Goal: Complete application form

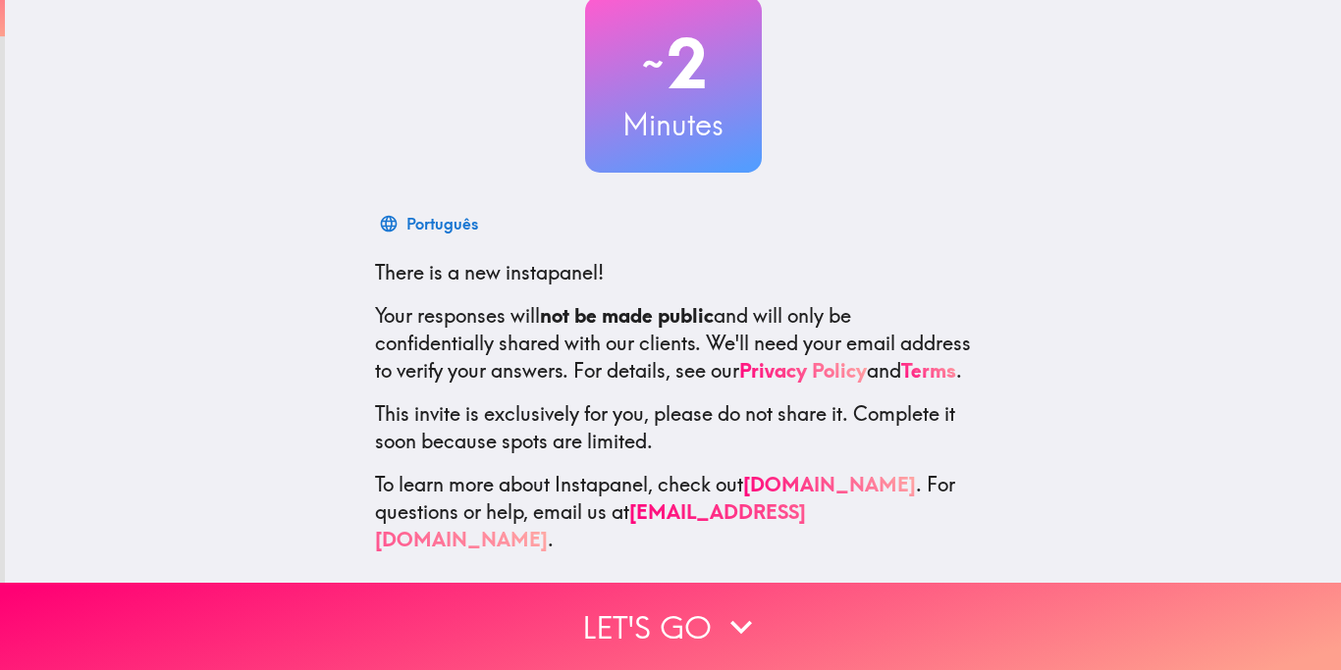
scroll to position [132, 0]
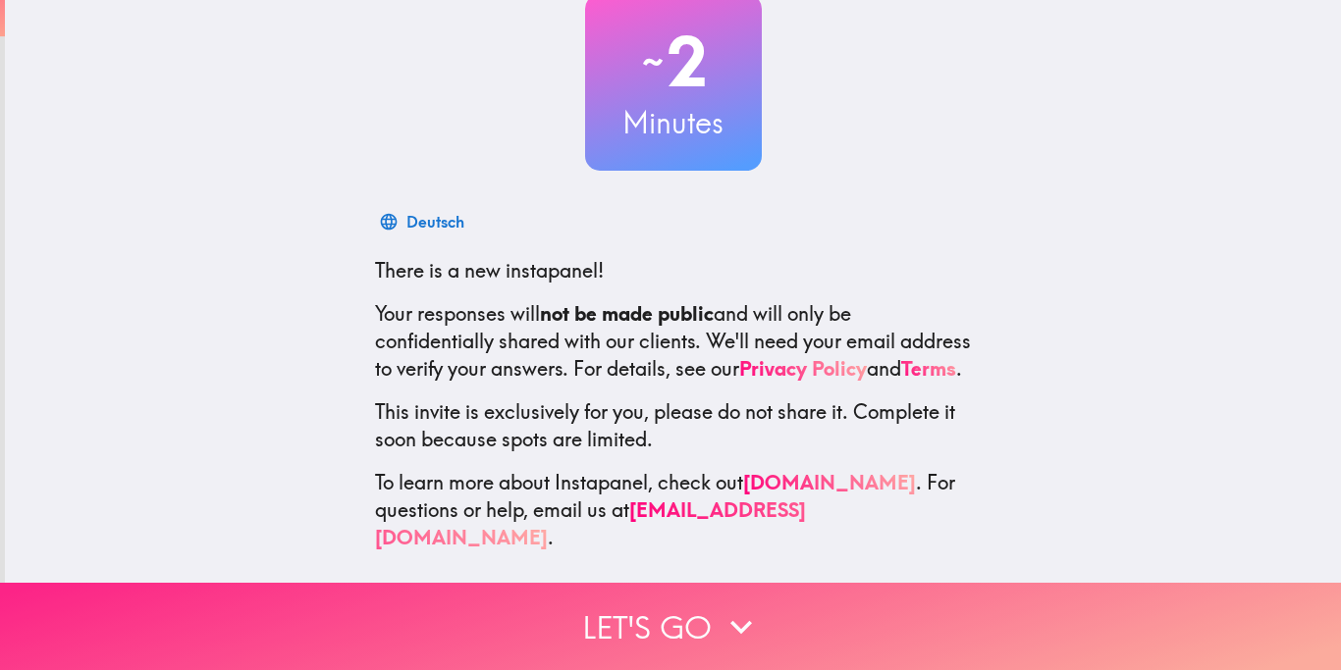
click at [669, 625] on button "Let's go" at bounding box center [670, 626] width 1341 height 87
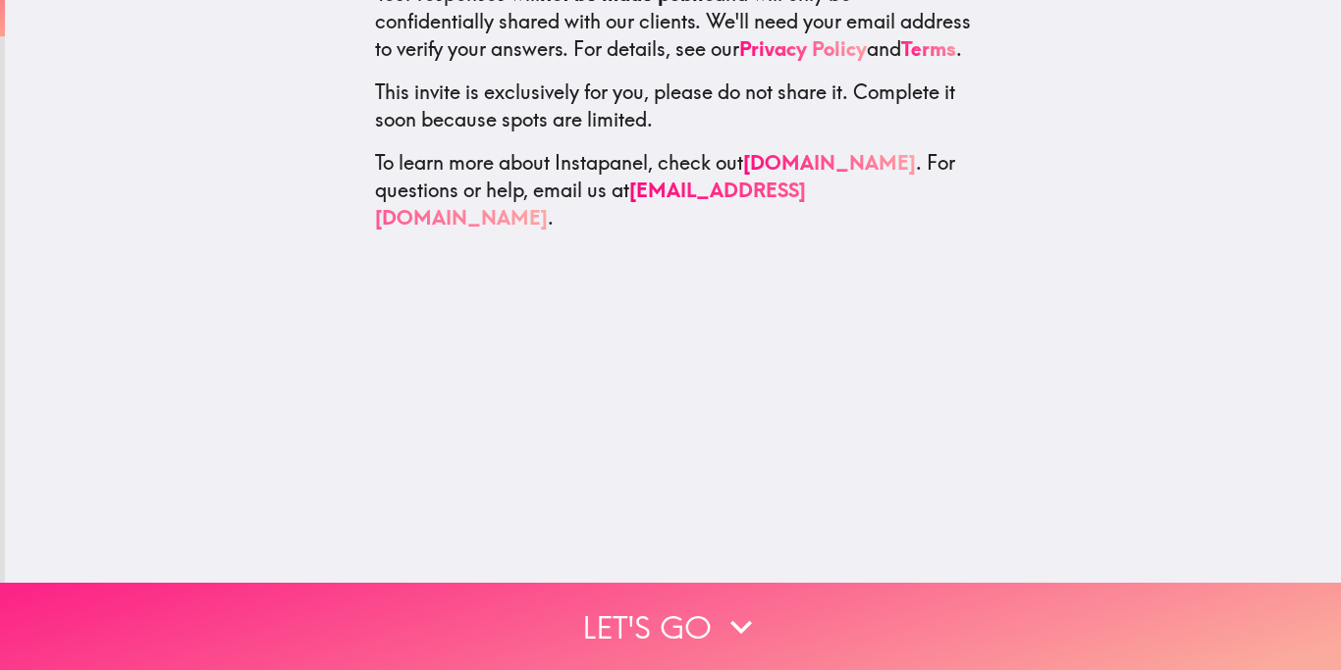
scroll to position [0, 0]
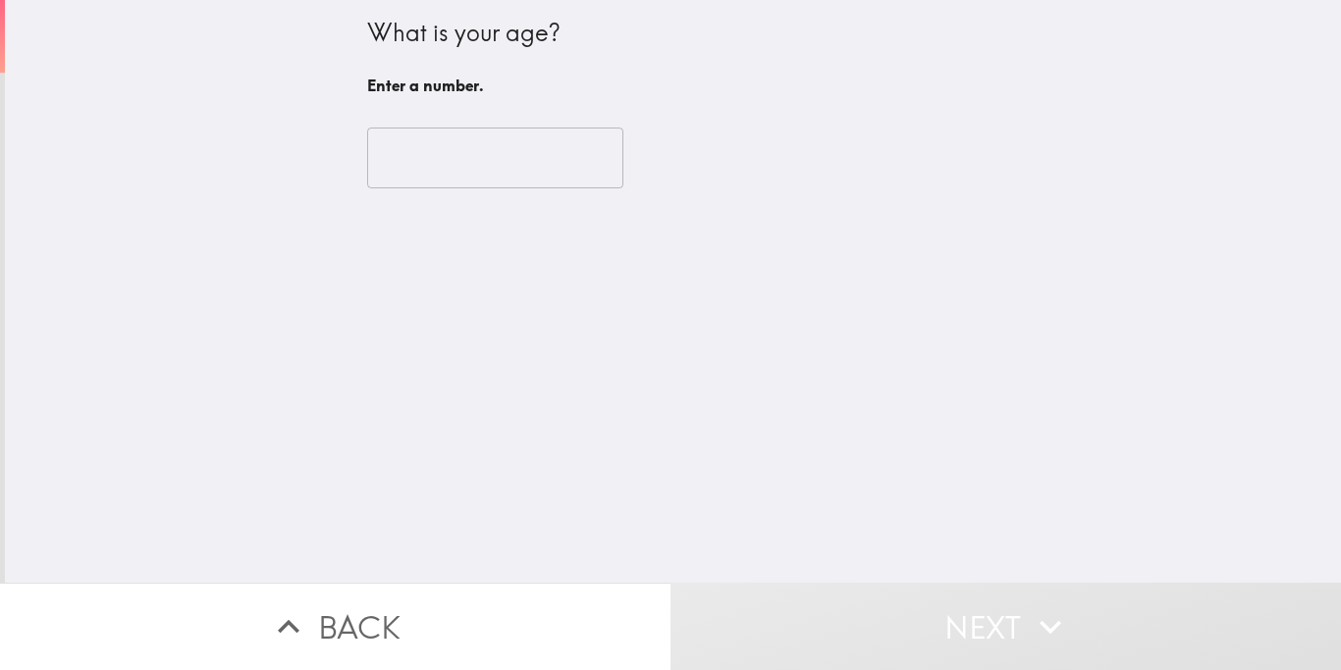
click at [466, 166] on input "number" at bounding box center [495, 158] width 256 height 61
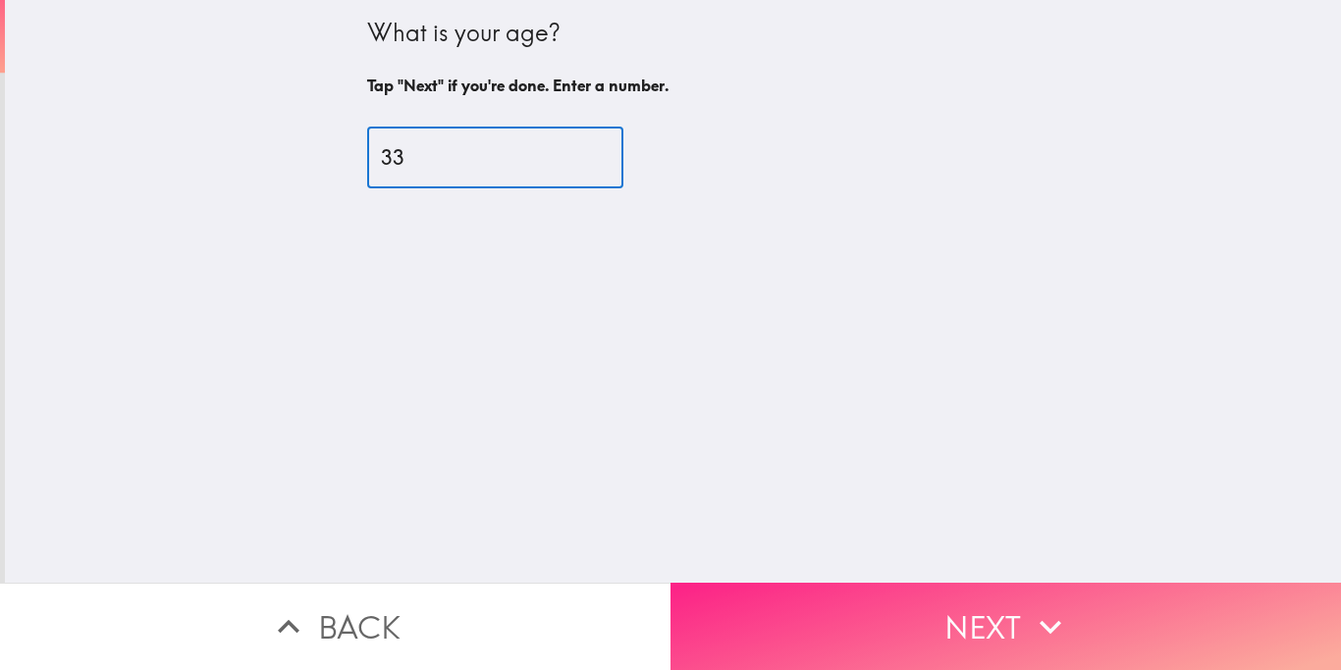
type input "33"
click at [914, 625] on button "Next" at bounding box center [1005, 626] width 670 height 87
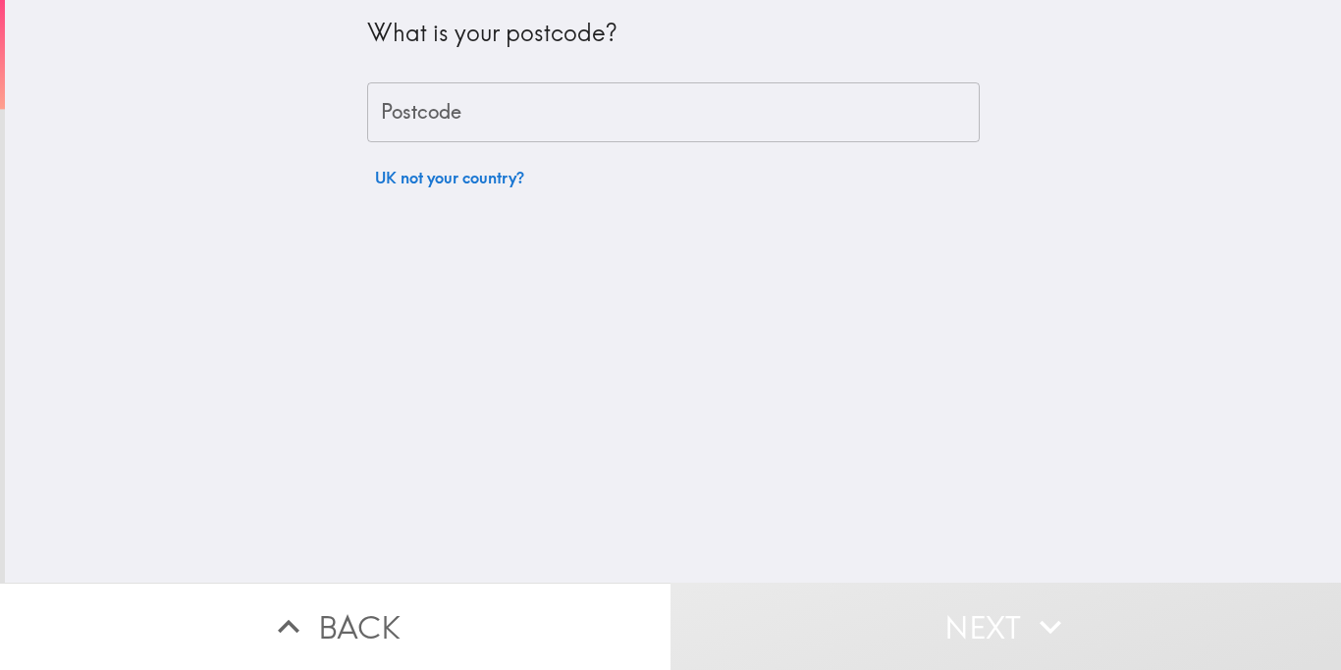
click at [512, 126] on input "Postcode" at bounding box center [673, 112] width 612 height 61
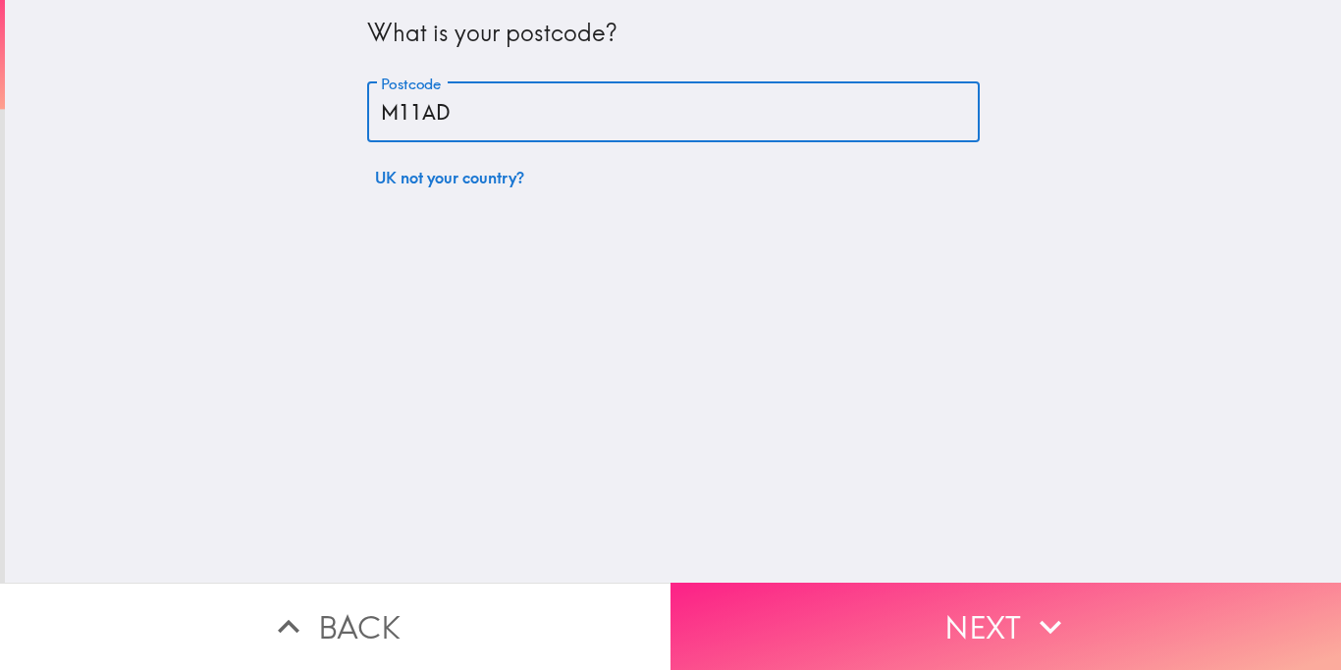
type input "M11AD"
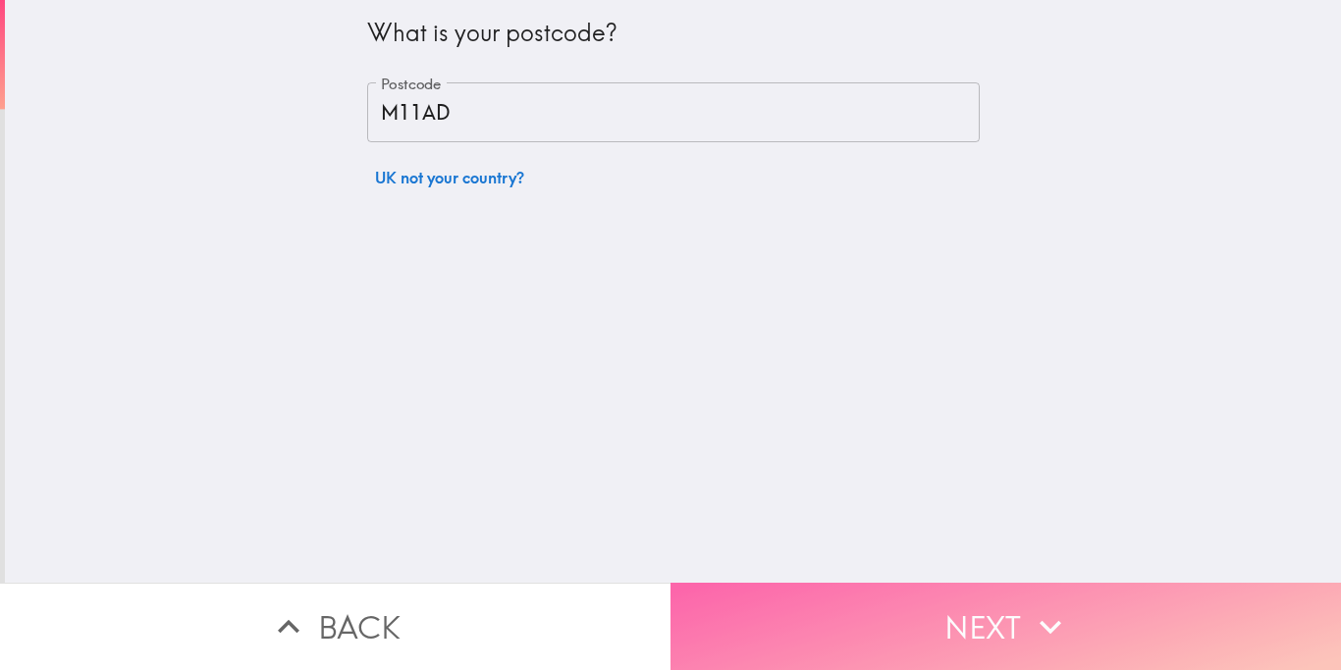
click at [841, 633] on button "Next" at bounding box center [1005, 626] width 670 height 87
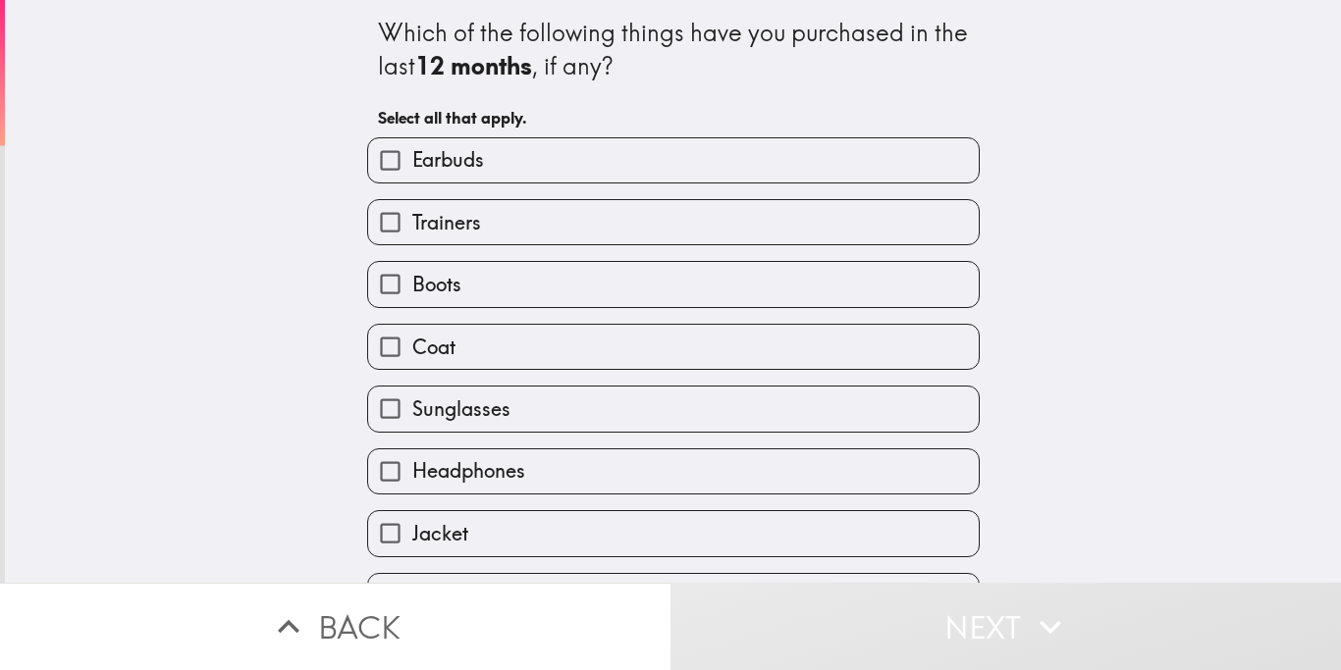
click at [493, 157] on label "Earbuds" at bounding box center [673, 160] width 610 height 44
click at [412, 157] on input "Earbuds" at bounding box center [390, 160] width 44 height 44
checkbox input "true"
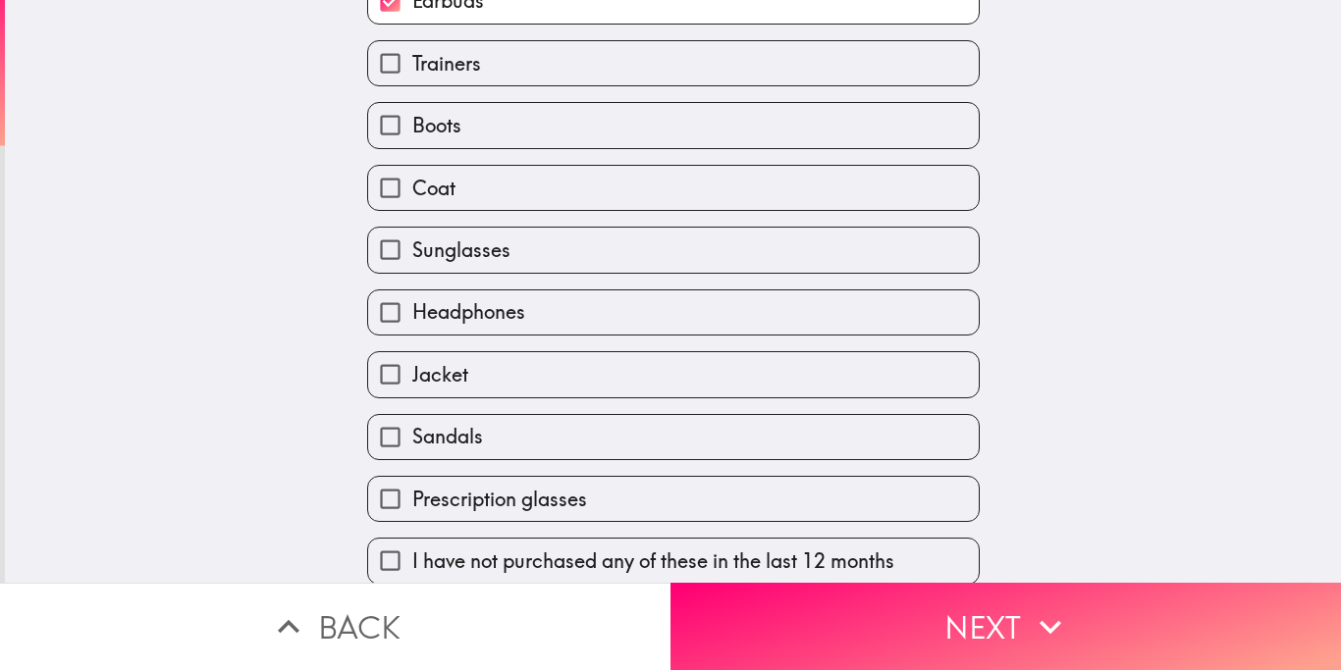
scroll to position [161, 0]
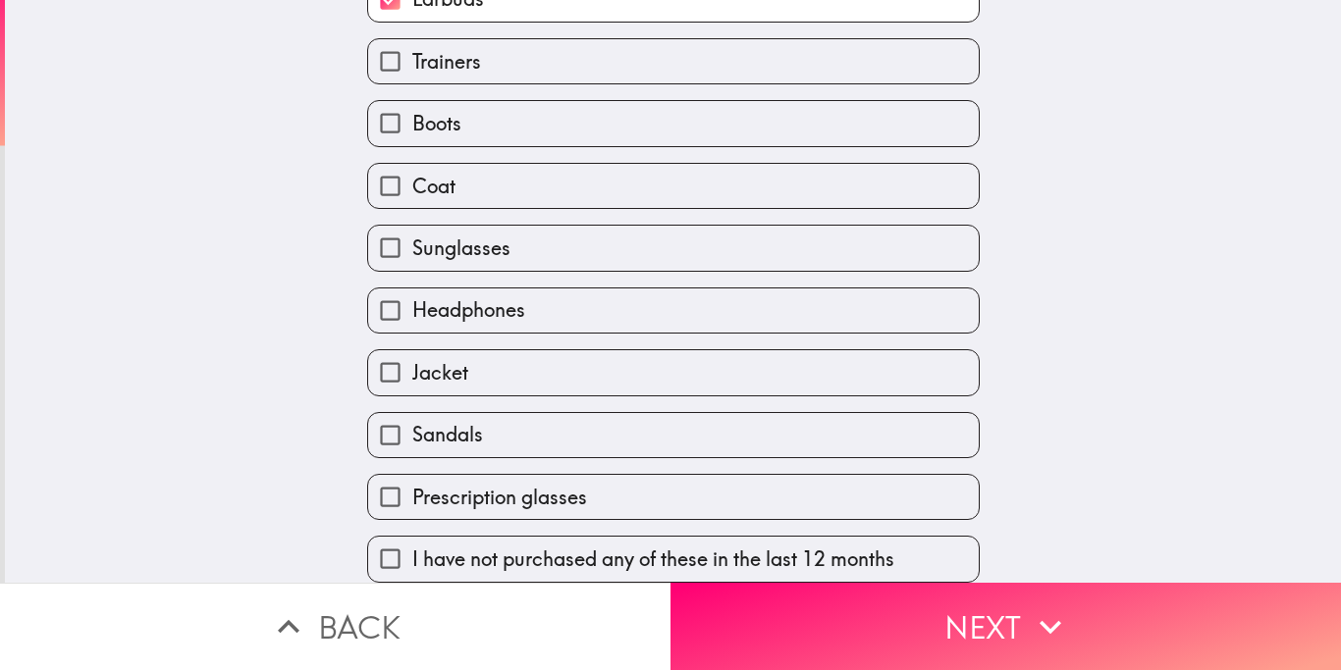
click at [599, 433] on label "Sandals" at bounding box center [673, 435] width 610 height 44
click at [412, 433] on input "Sandals" at bounding box center [390, 435] width 44 height 44
checkbox input "true"
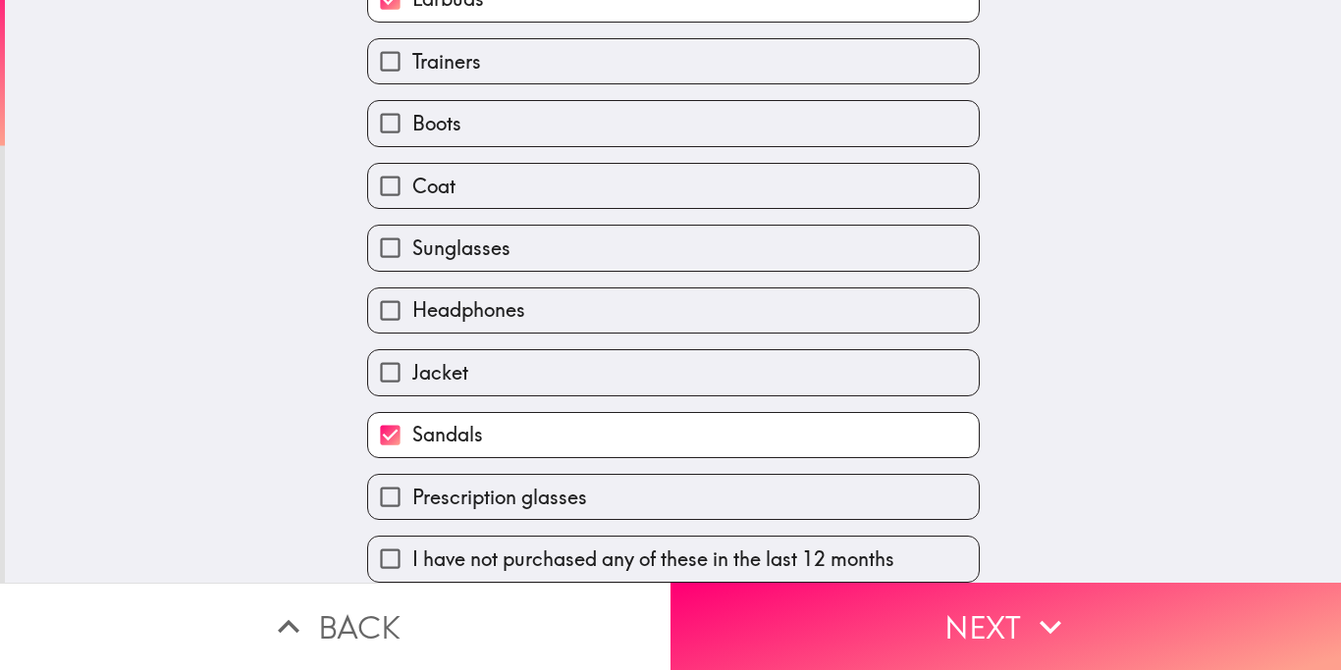
click at [551, 313] on label "Headphones" at bounding box center [673, 311] width 610 height 44
click at [412, 313] on input "Headphones" at bounding box center [390, 311] width 44 height 44
checkbox input "true"
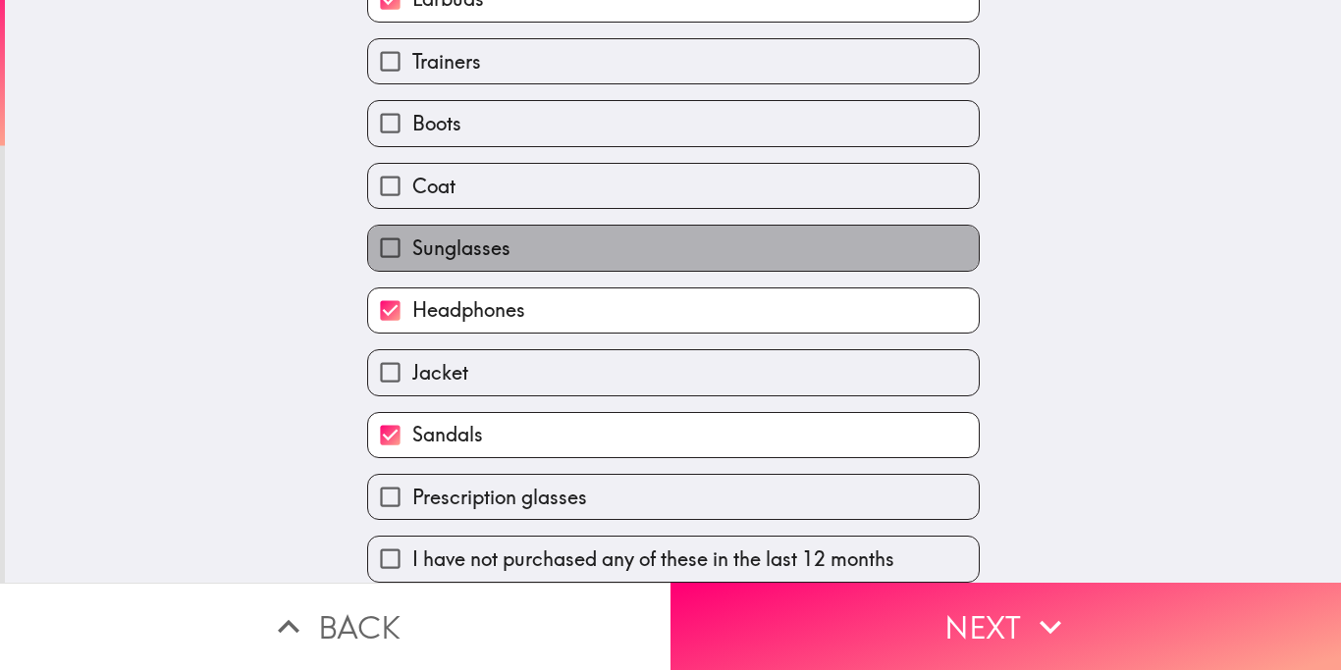
click at [641, 254] on label "Sunglasses" at bounding box center [673, 248] width 610 height 44
click at [412, 254] on input "Sunglasses" at bounding box center [390, 248] width 44 height 44
checkbox input "true"
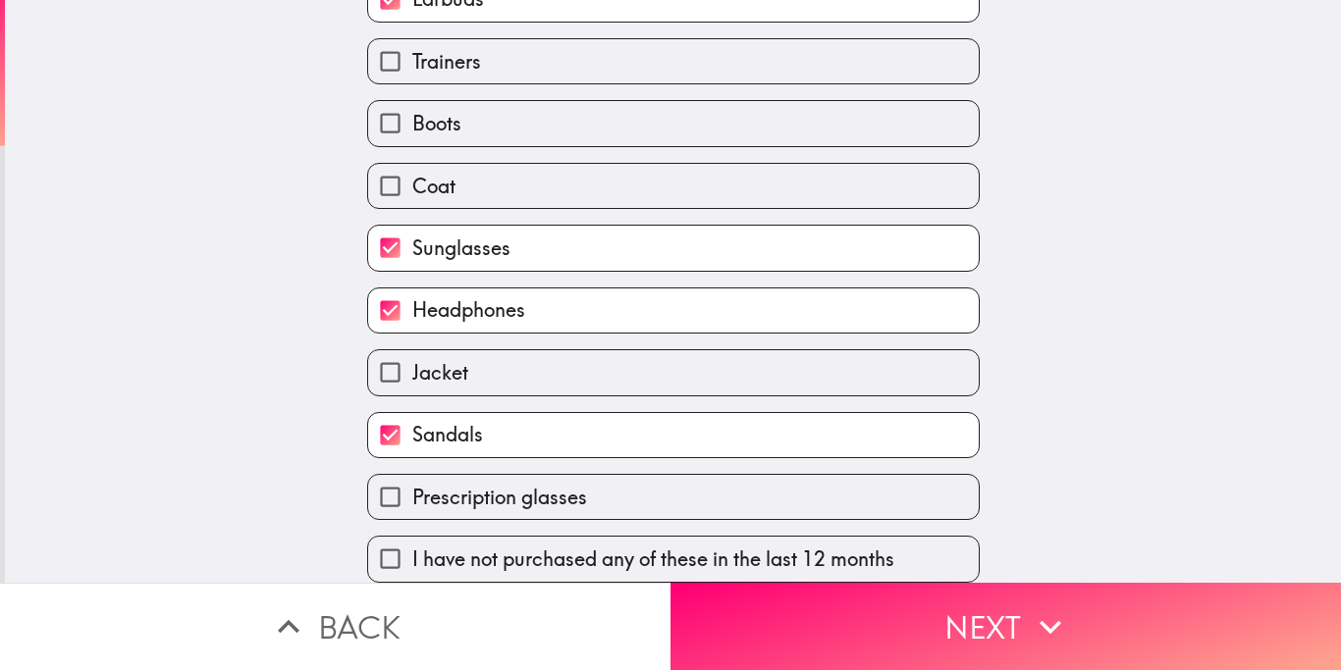
click at [719, 120] on label "Boots" at bounding box center [673, 123] width 610 height 44
click at [412, 120] on input "Boots" at bounding box center [390, 123] width 44 height 44
checkbox input "true"
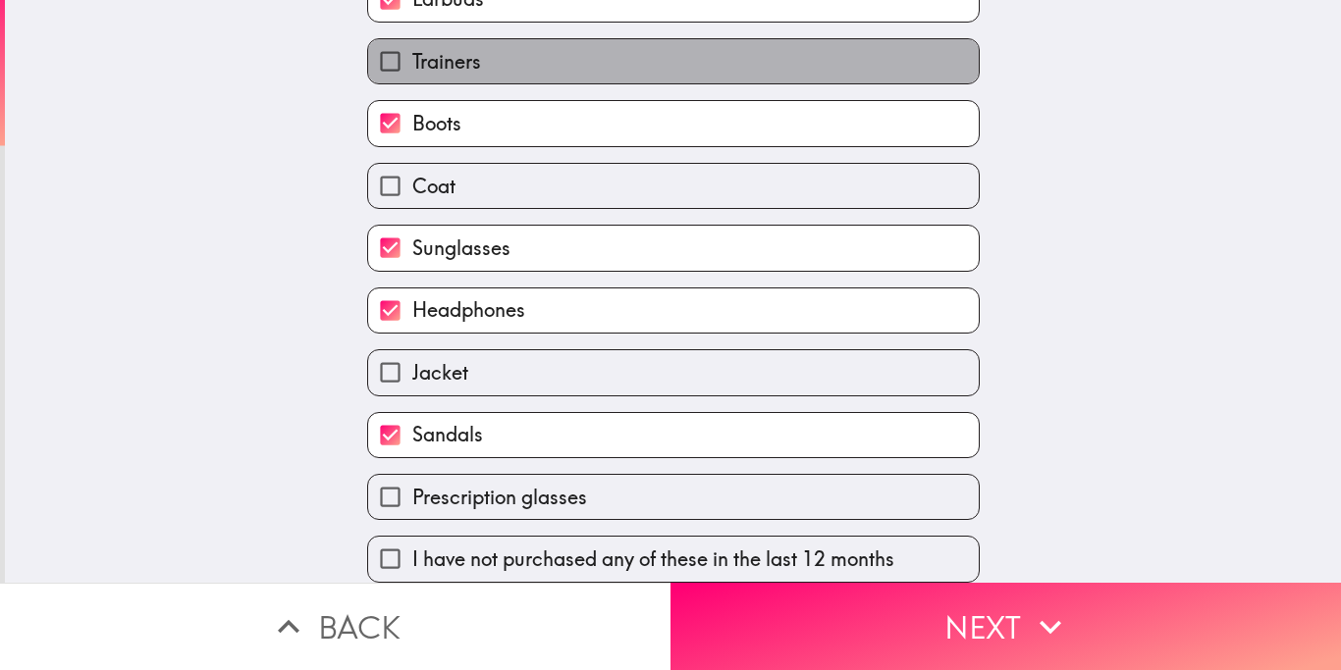
click at [768, 70] on label "Trainers" at bounding box center [673, 61] width 610 height 44
click at [412, 70] on input "Trainers" at bounding box center [390, 61] width 44 height 44
checkbox input "true"
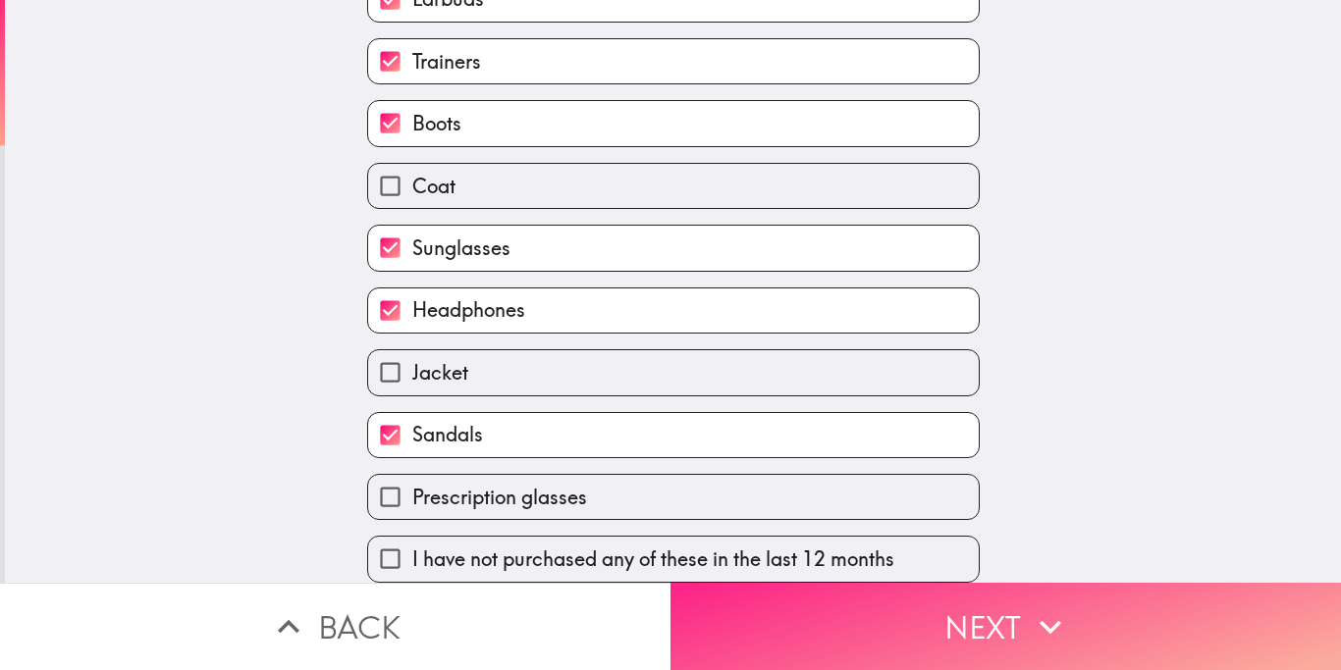
click at [870, 612] on button "Next" at bounding box center [1005, 626] width 670 height 87
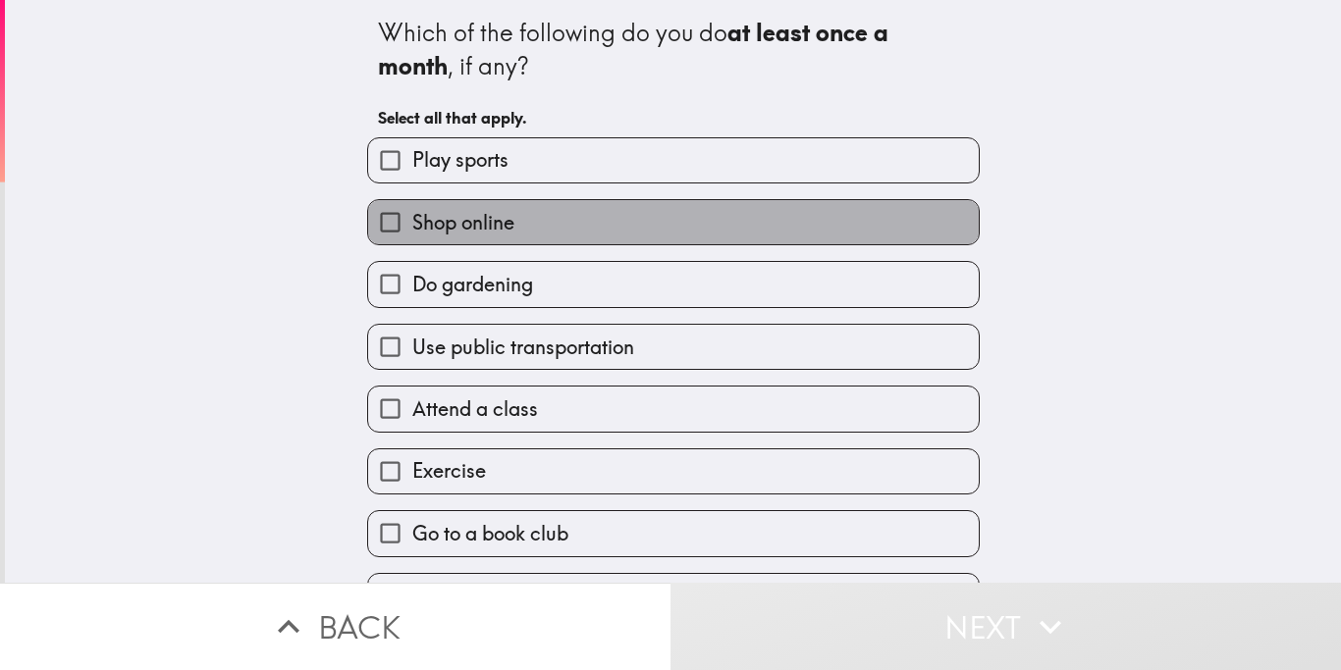
click at [552, 226] on label "Shop online" at bounding box center [673, 222] width 610 height 44
click at [412, 226] on input "Shop online" at bounding box center [390, 222] width 44 height 44
checkbox input "true"
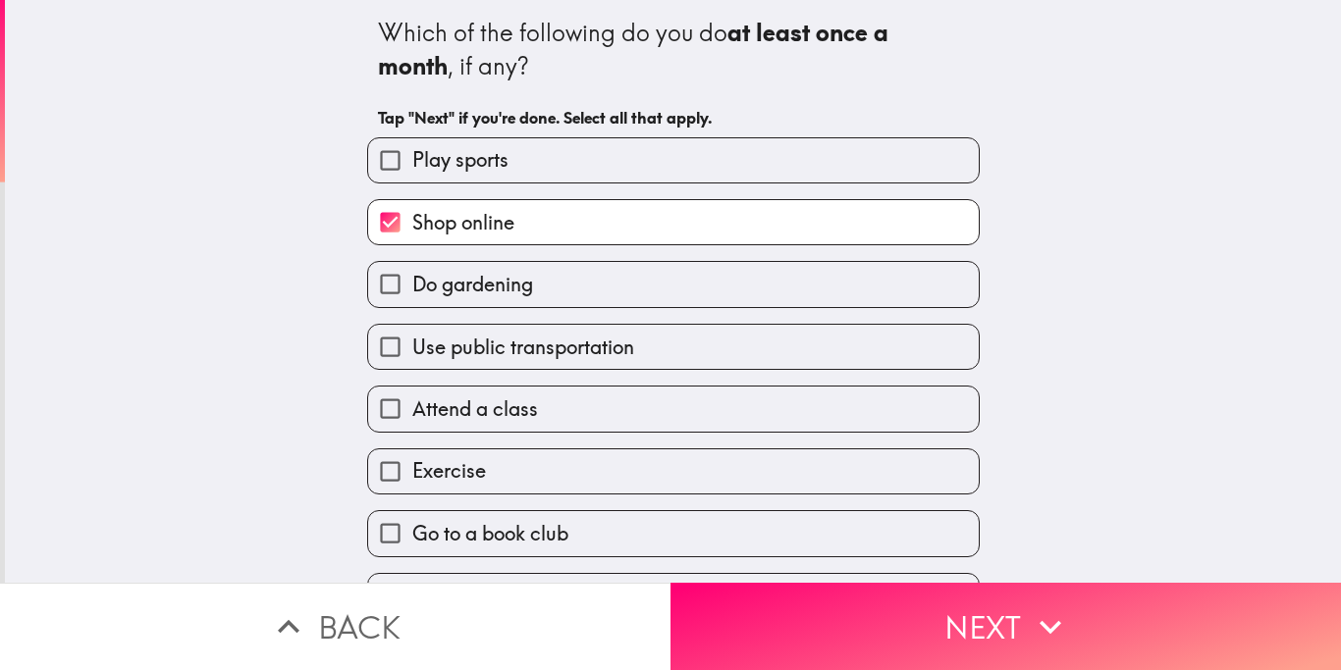
click at [473, 465] on span "Exercise" at bounding box center [449, 470] width 74 height 27
click at [412, 465] on input "Exercise" at bounding box center [390, 472] width 44 height 44
checkbox input "true"
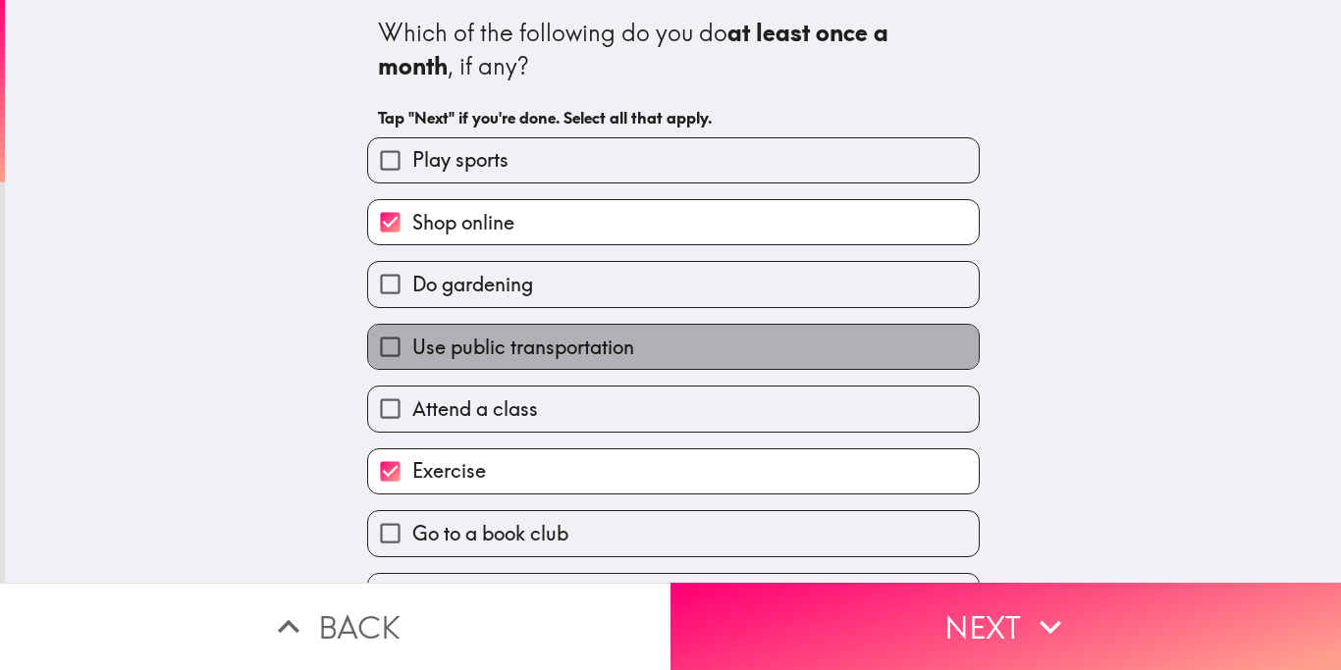
click at [751, 366] on label "Use public transportation" at bounding box center [673, 347] width 610 height 44
click at [412, 366] on input "Use public transportation" at bounding box center [390, 347] width 44 height 44
checkbox input "true"
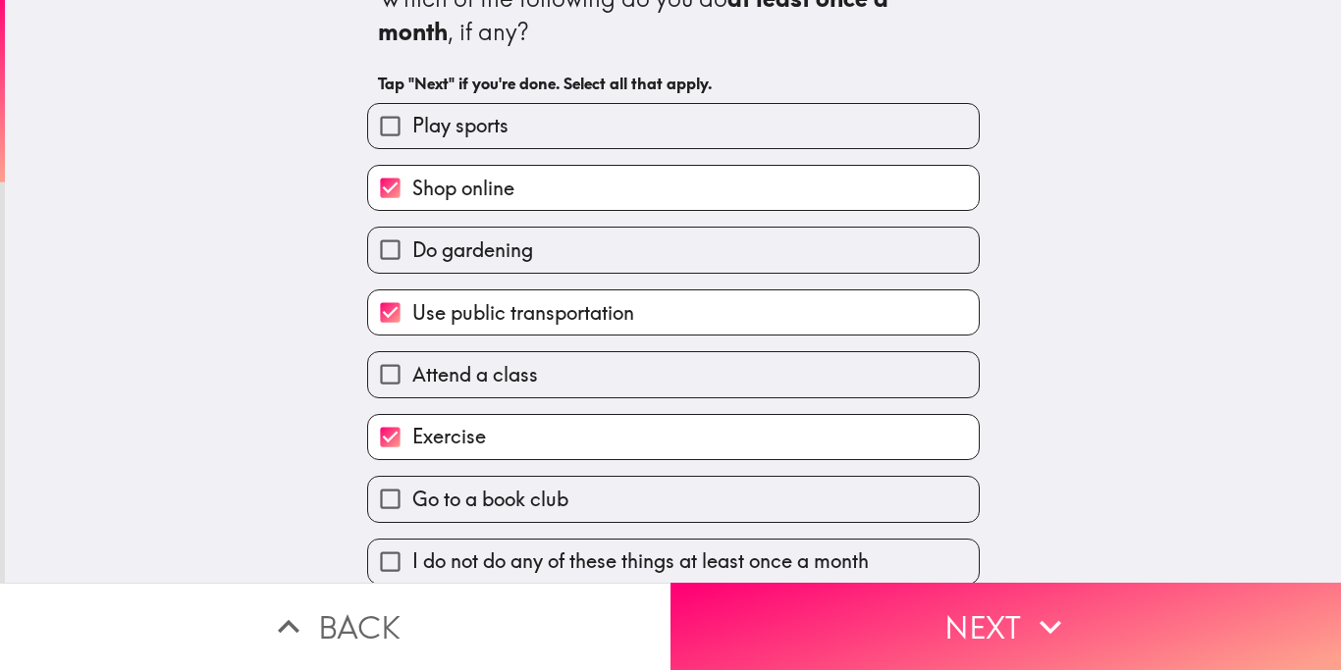
scroll to position [36, 0]
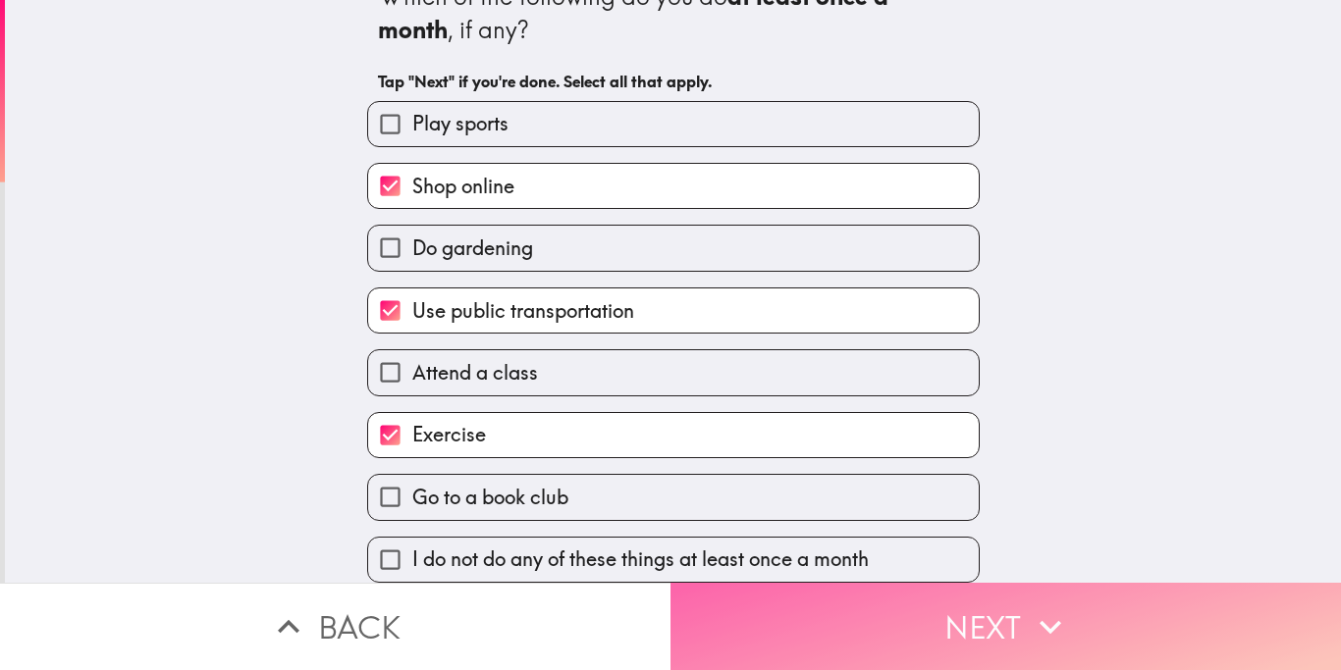
click at [1001, 632] on button "Next" at bounding box center [1005, 626] width 670 height 87
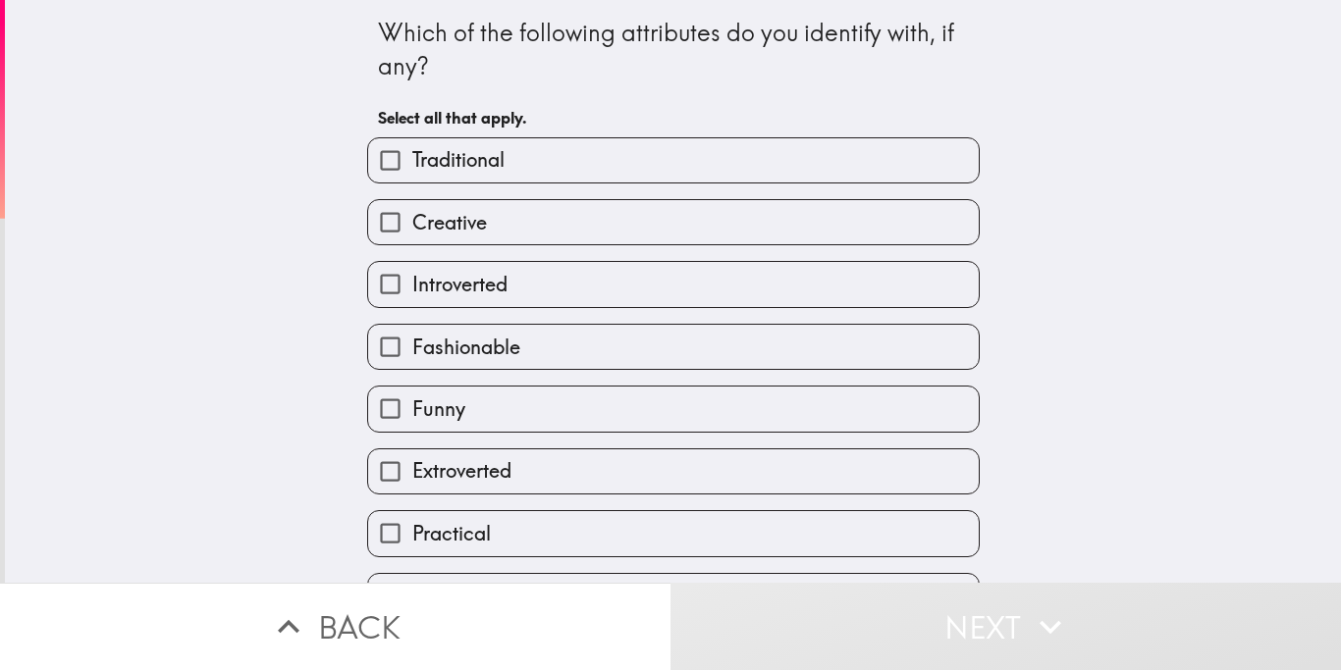
click at [573, 222] on label "Creative" at bounding box center [673, 222] width 610 height 44
click at [412, 222] on input "Creative" at bounding box center [390, 222] width 44 height 44
checkbox input "true"
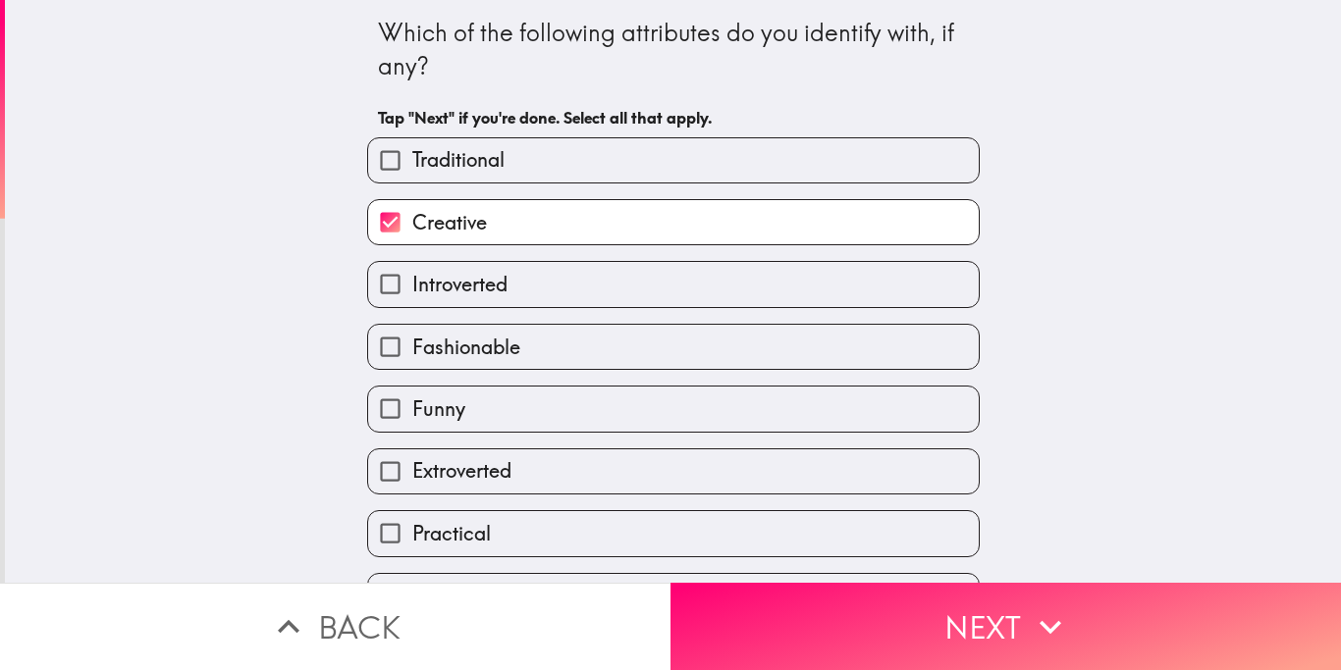
click at [530, 347] on label "Fashionable" at bounding box center [673, 347] width 610 height 44
click at [412, 347] on input "Fashionable" at bounding box center [390, 347] width 44 height 44
checkbox input "true"
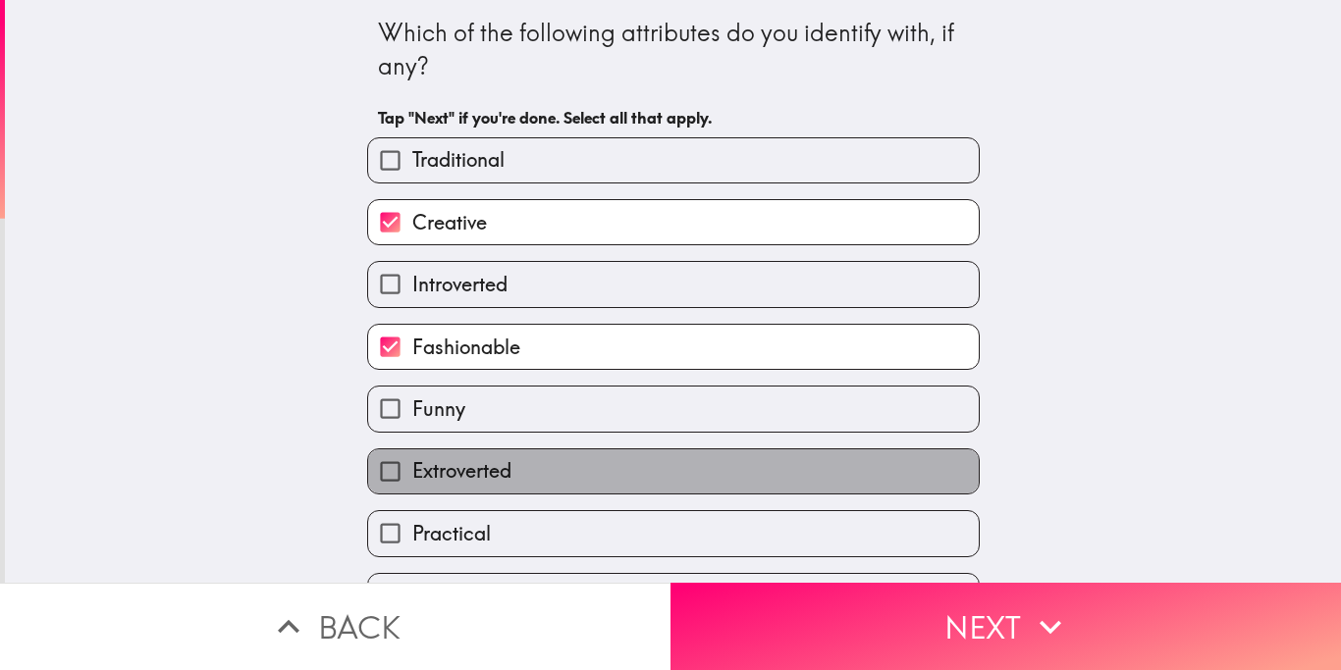
click at [497, 472] on span "Extroverted" at bounding box center [461, 470] width 99 height 27
click at [412, 472] on input "Extroverted" at bounding box center [390, 472] width 44 height 44
checkbox input "true"
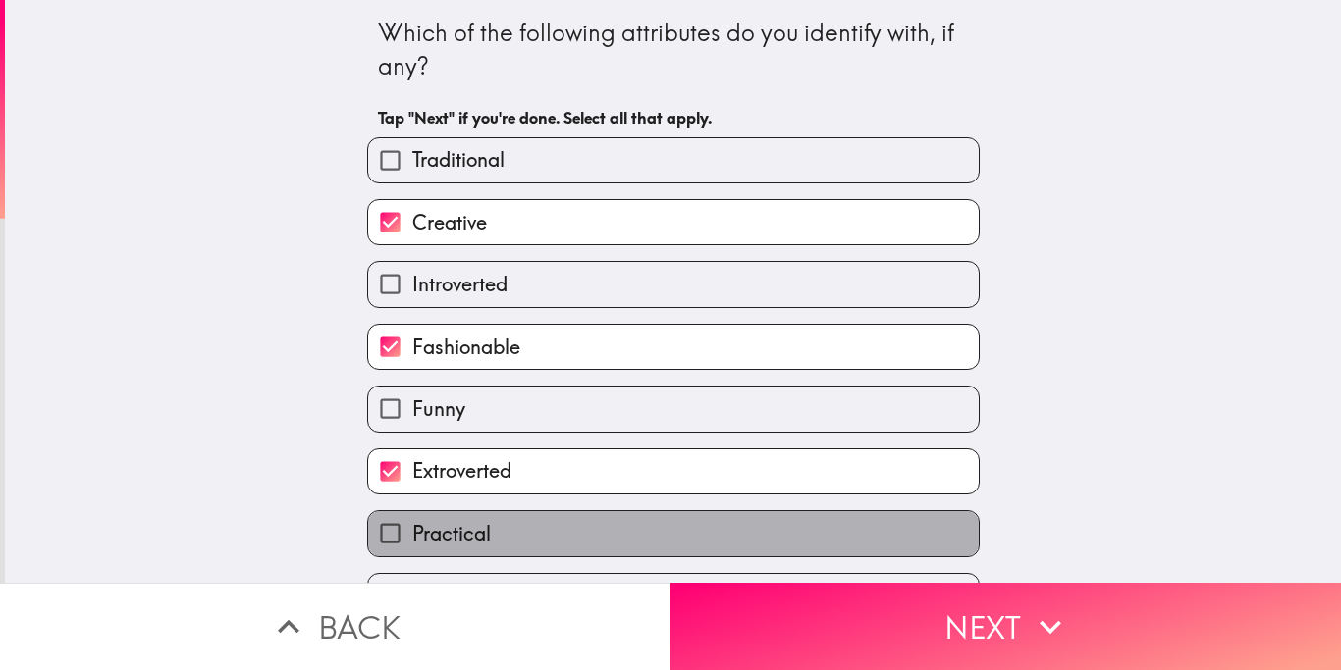
click at [495, 524] on label "Practical" at bounding box center [673, 533] width 610 height 44
click at [412, 524] on input "Practical" at bounding box center [390, 533] width 44 height 44
checkbox input "true"
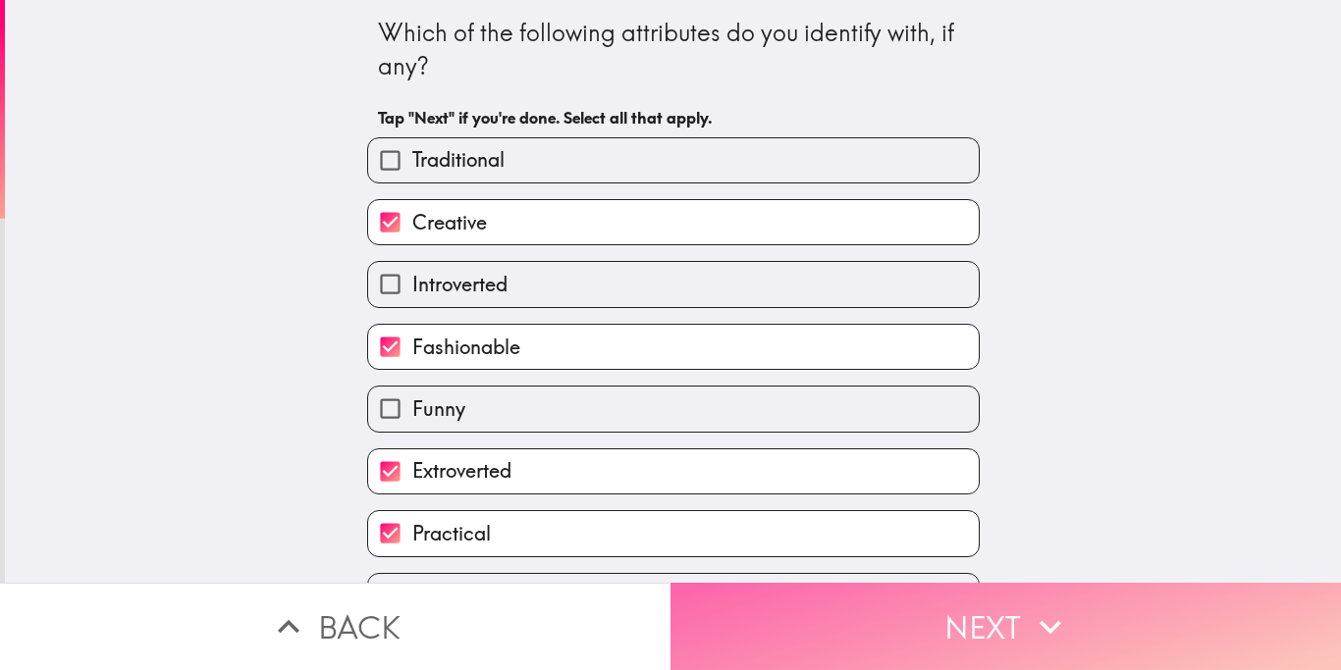
click at [814, 619] on button "Next" at bounding box center [1005, 626] width 670 height 87
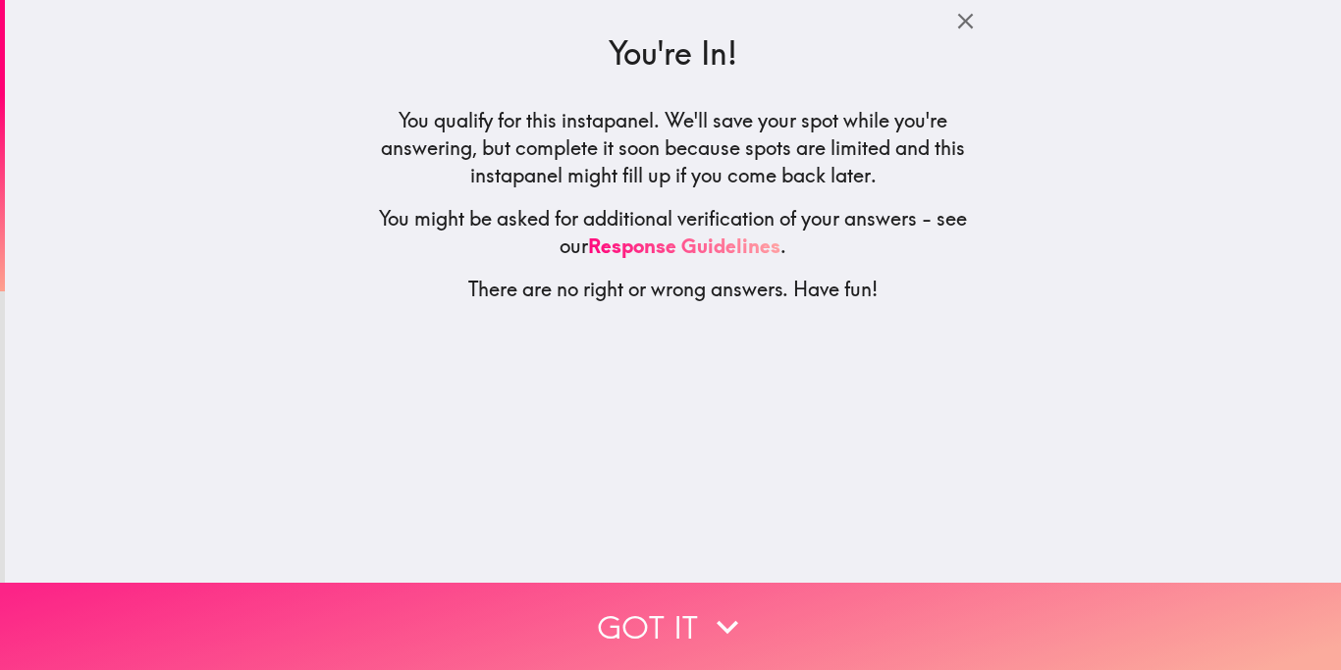
click at [624, 613] on button "Got it" at bounding box center [670, 626] width 1341 height 87
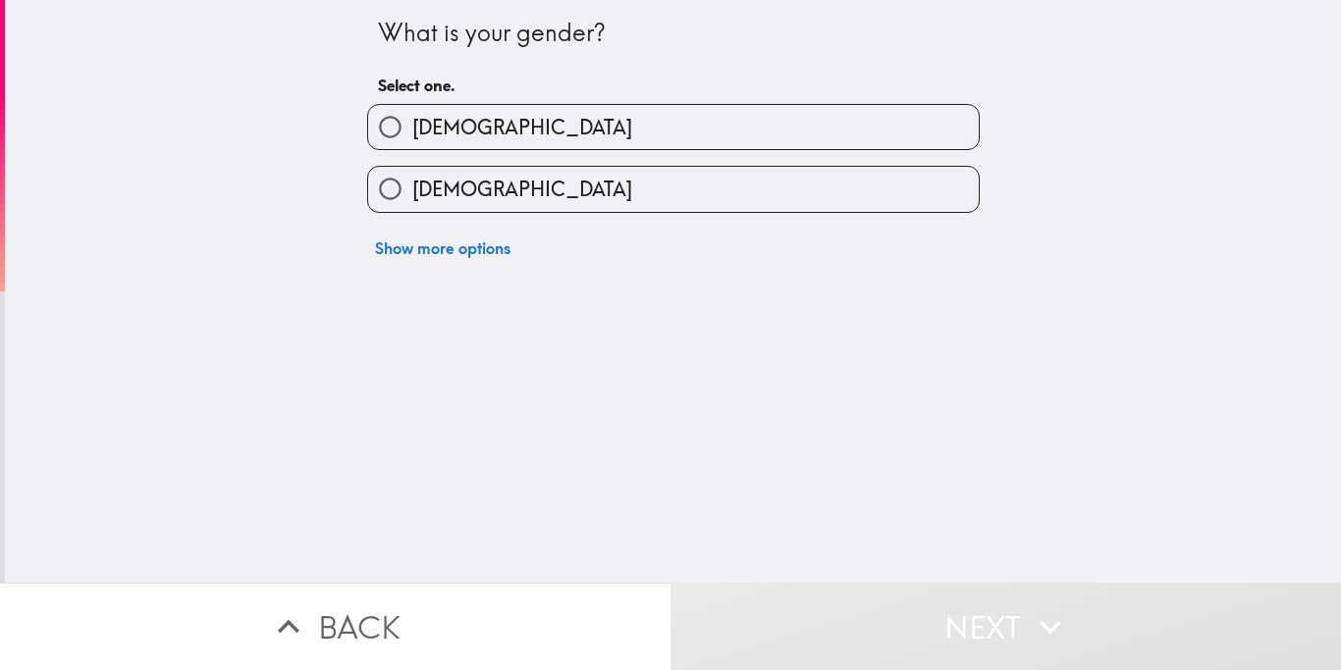
click at [528, 141] on label "[DEMOGRAPHIC_DATA]" at bounding box center [673, 127] width 610 height 44
click at [412, 141] on input "[DEMOGRAPHIC_DATA]" at bounding box center [390, 127] width 44 height 44
radio input "true"
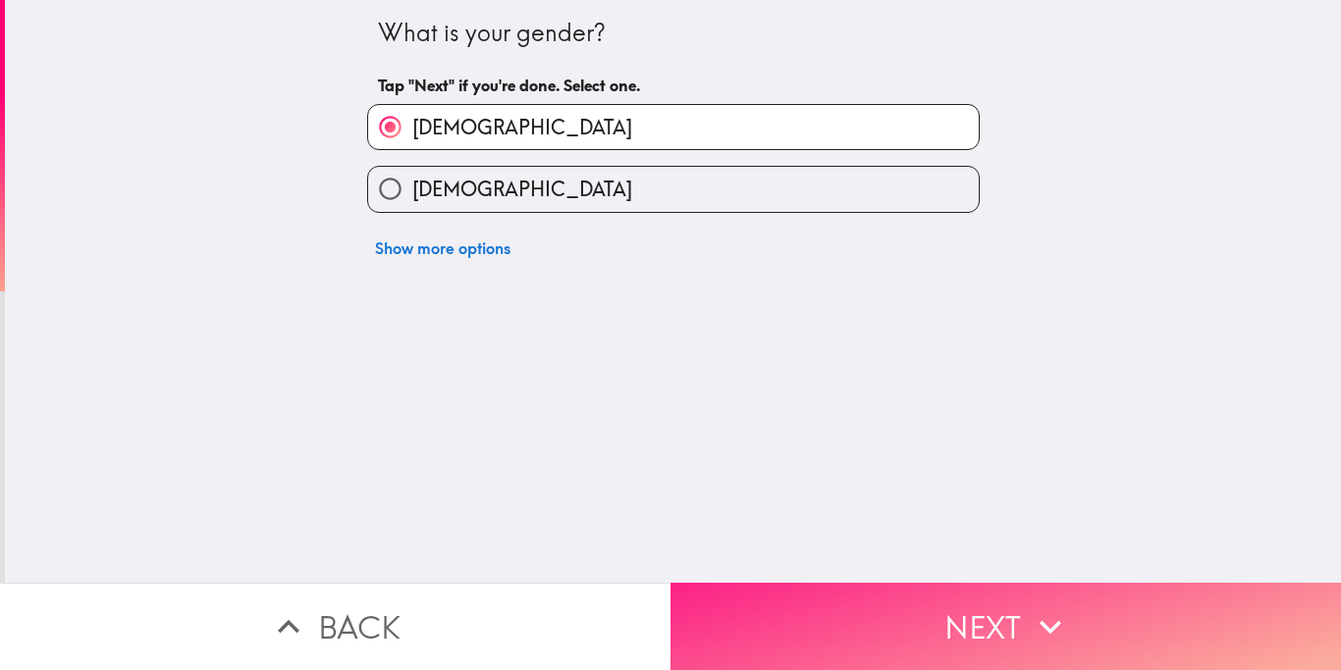
click at [784, 631] on button "Next" at bounding box center [1005, 626] width 670 height 87
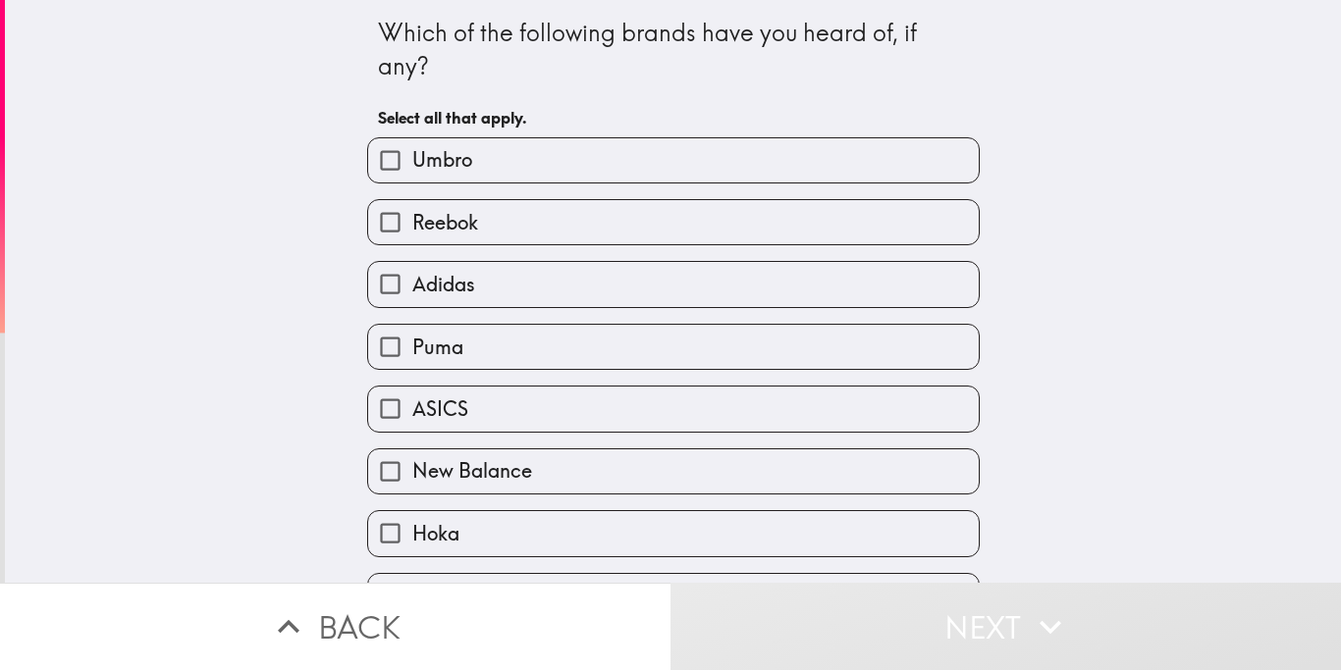
click at [429, 171] on span "Umbro" at bounding box center [442, 159] width 60 height 27
click at [412, 171] on input "Umbro" at bounding box center [390, 160] width 44 height 44
checkbox input "true"
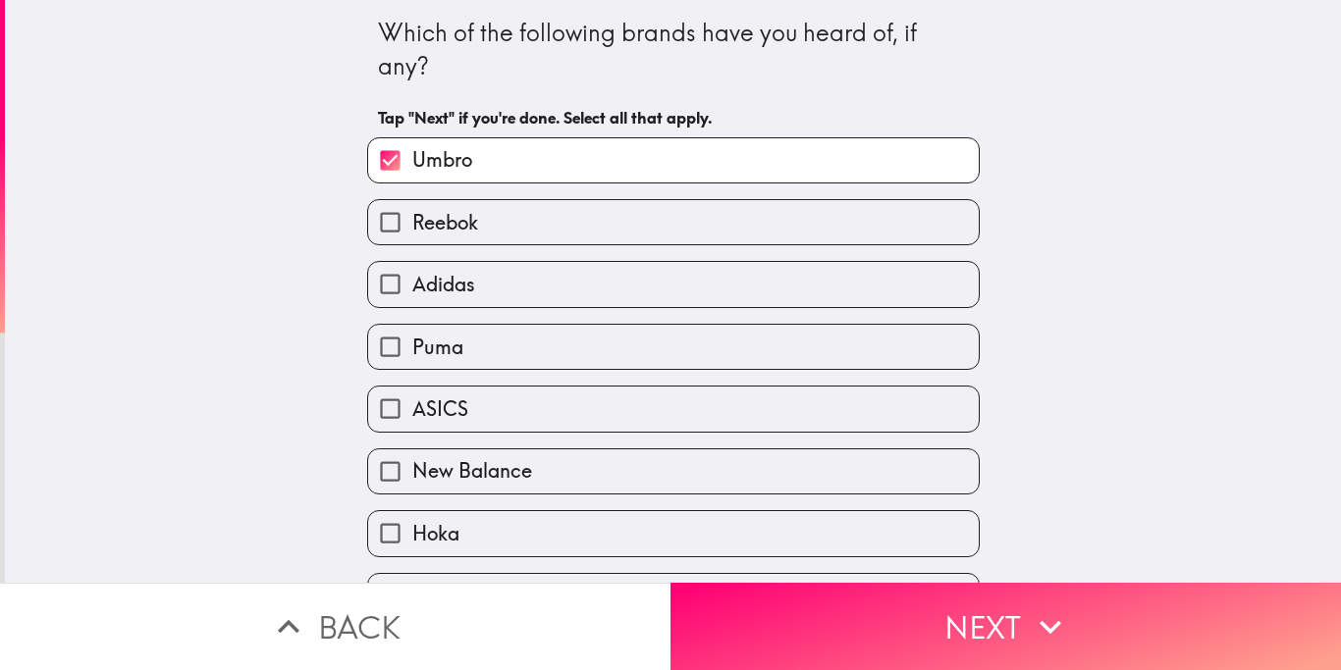
click at [484, 229] on label "Reebok" at bounding box center [673, 222] width 610 height 44
click at [412, 229] on input "Reebok" at bounding box center [390, 222] width 44 height 44
checkbox input "true"
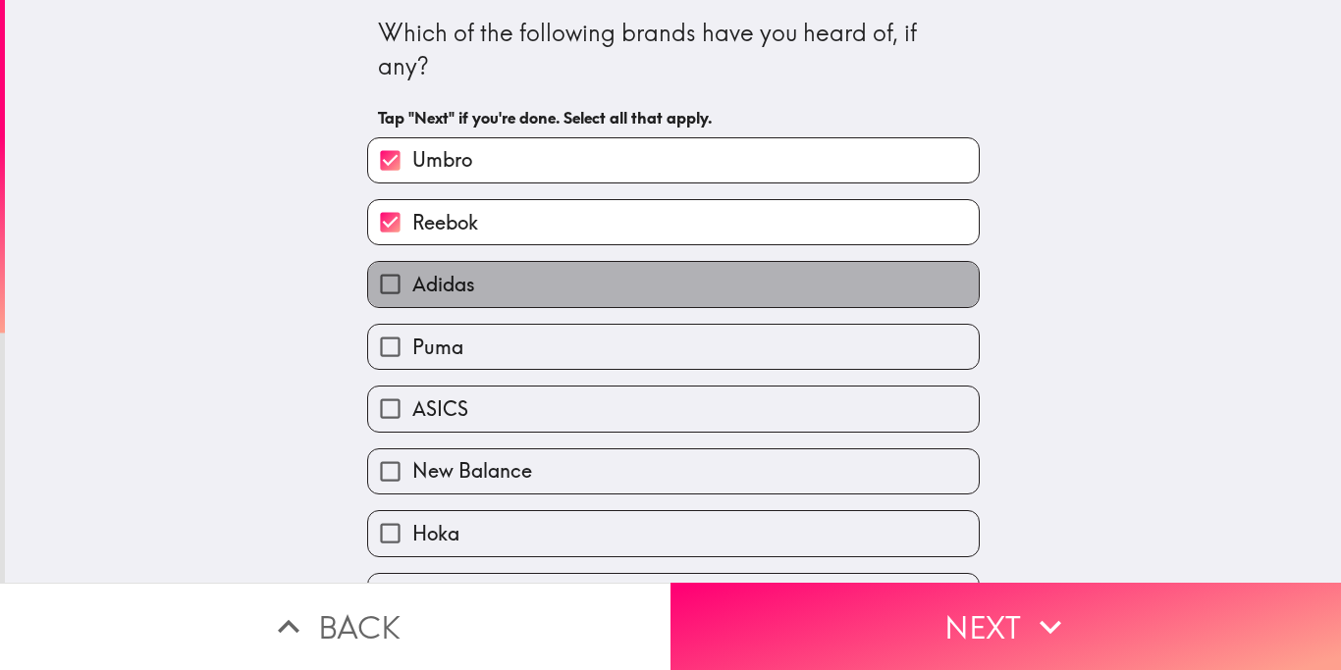
click at [479, 272] on label "Adidas" at bounding box center [673, 284] width 610 height 44
click at [412, 272] on input "Adidas" at bounding box center [390, 284] width 44 height 44
checkbox input "true"
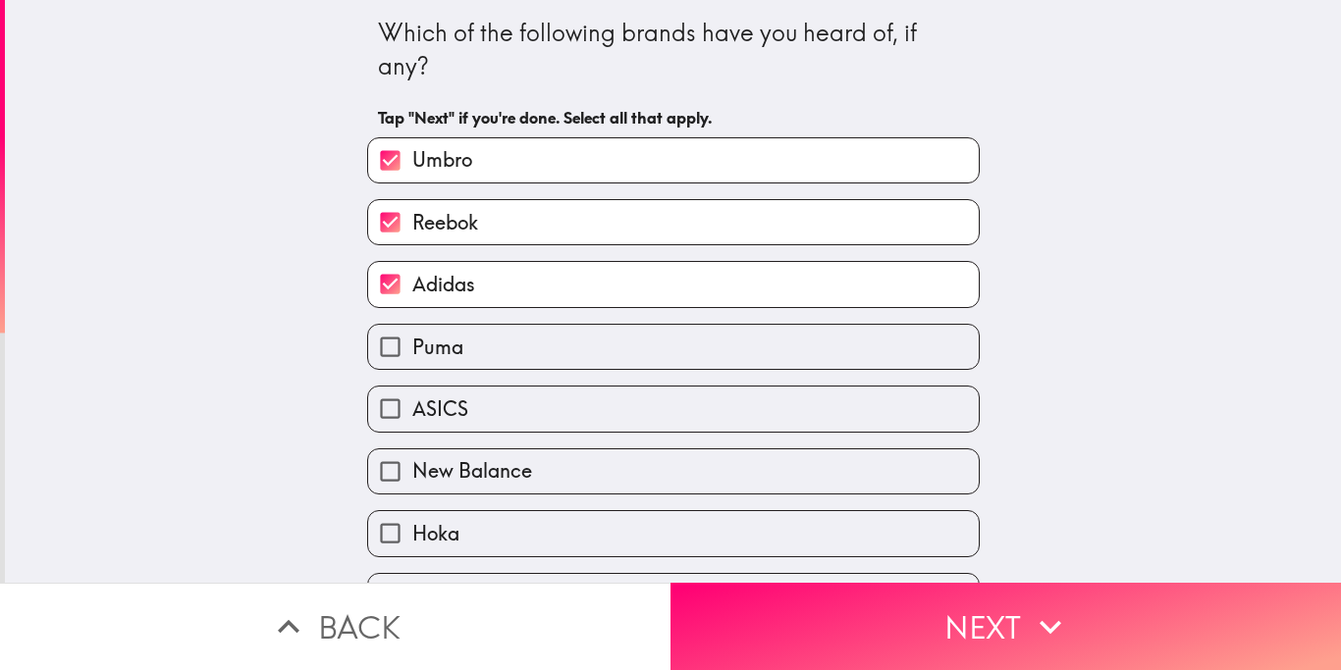
click at [471, 362] on label "Puma" at bounding box center [673, 347] width 610 height 44
click at [412, 362] on input "Puma" at bounding box center [390, 347] width 44 height 44
checkbox input "true"
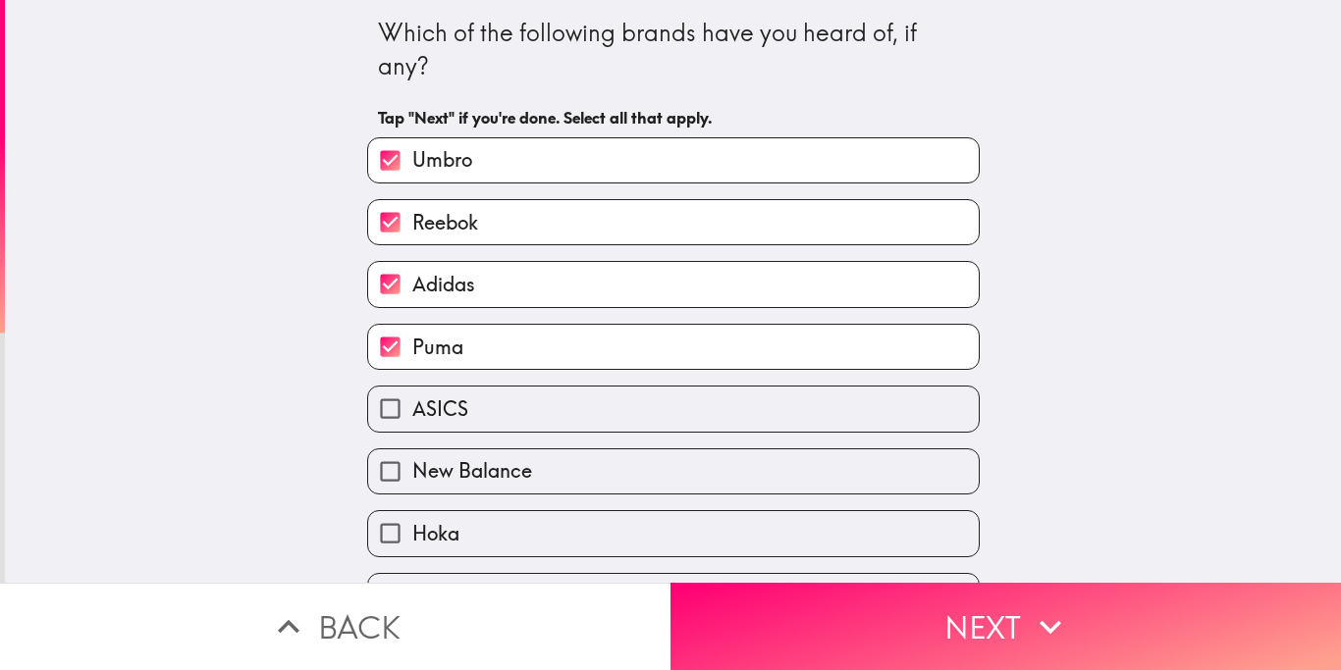
click at [507, 410] on label "ASICS" at bounding box center [673, 409] width 610 height 44
click at [509, 476] on span "New Balance" at bounding box center [472, 470] width 120 height 27
drag, startPoint x: 802, startPoint y: 383, endPoint x: 795, endPoint y: 402, distance: 20.8
click at [802, 385] on div "ASICS" at bounding box center [665, 401] width 628 height 62
click at [794, 405] on label "ASICS" at bounding box center [673, 409] width 610 height 44
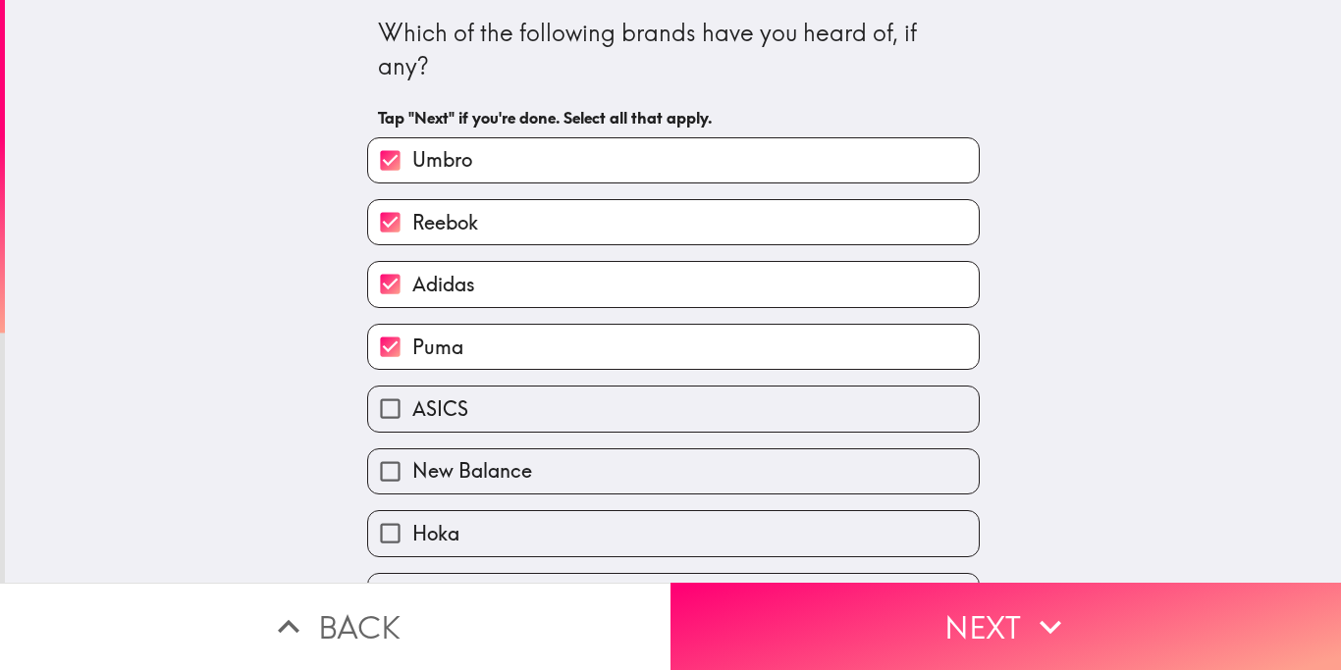
click at [412, 405] on input "ASICS" at bounding box center [390, 409] width 44 height 44
checkbox input "true"
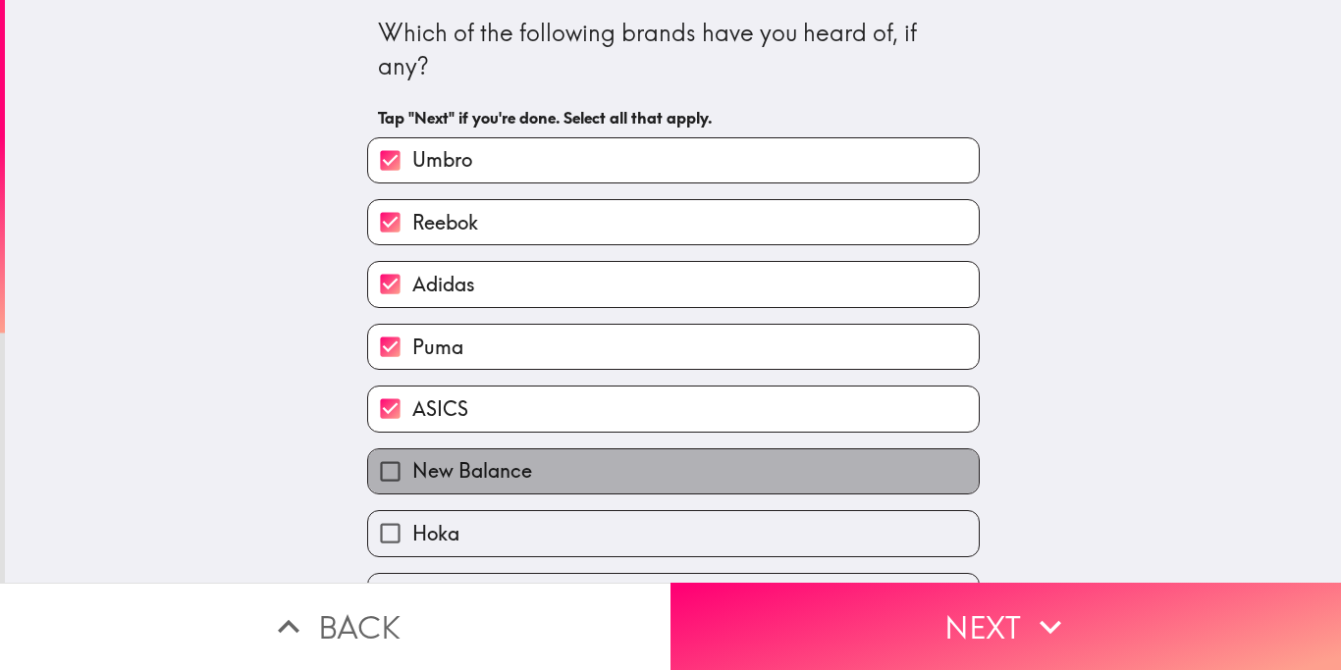
click at [777, 482] on label "New Balance" at bounding box center [673, 472] width 610 height 44
click at [412, 482] on input "New Balance" at bounding box center [390, 472] width 44 height 44
checkbox input "true"
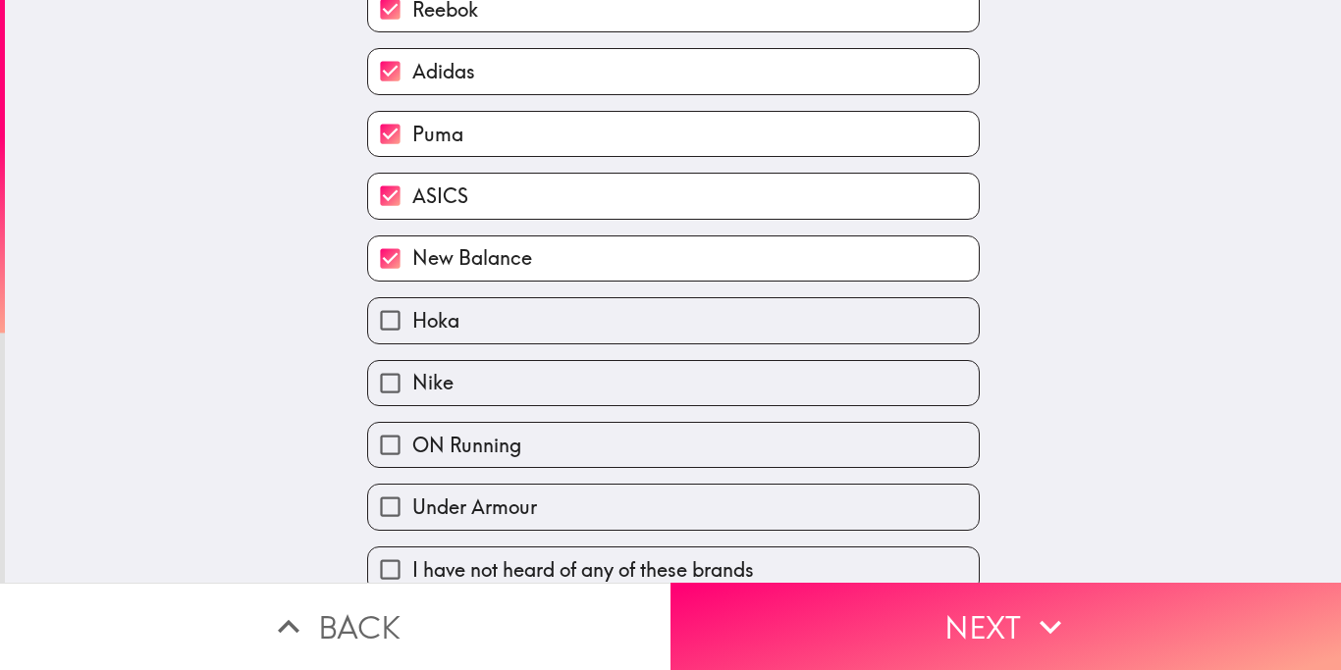
scroll to position [215, 0]
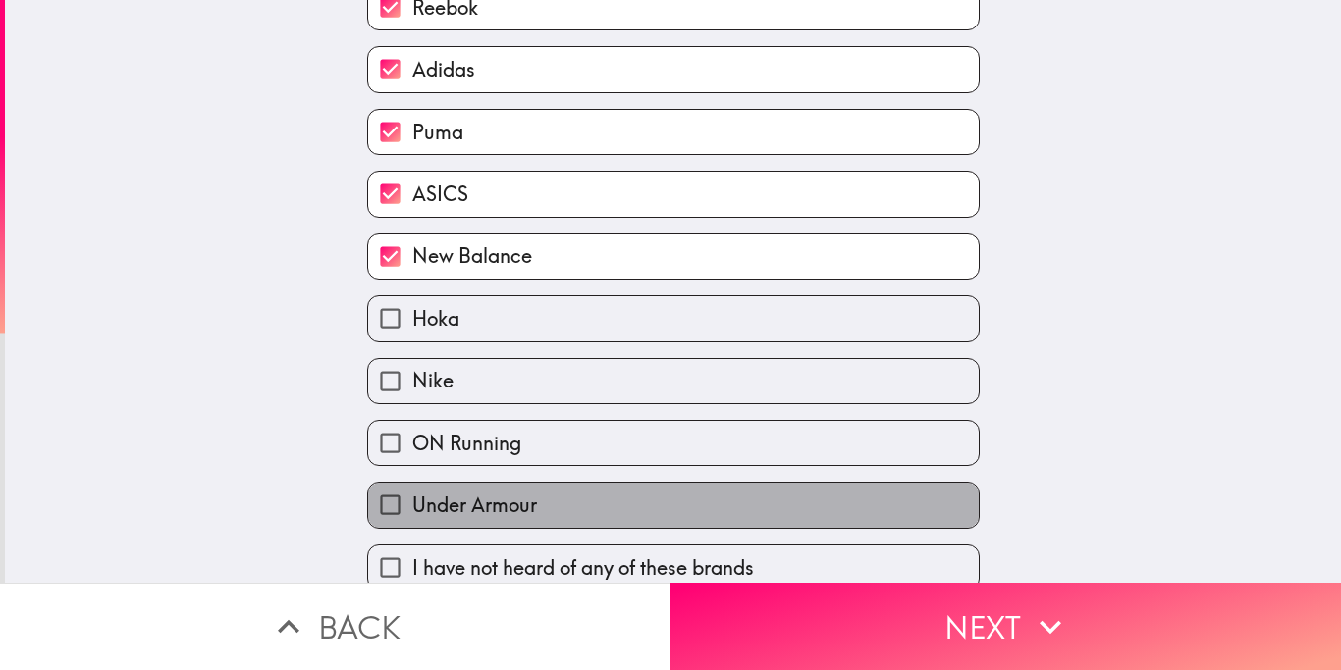
click at [614, 507] on label "Under Armour" at bounding box center [673, 505] width 610 height 44
click at [412, 507] on input "Under Armour" at bounding box center [390, 505] width 44 height 44
checkbox input "true"
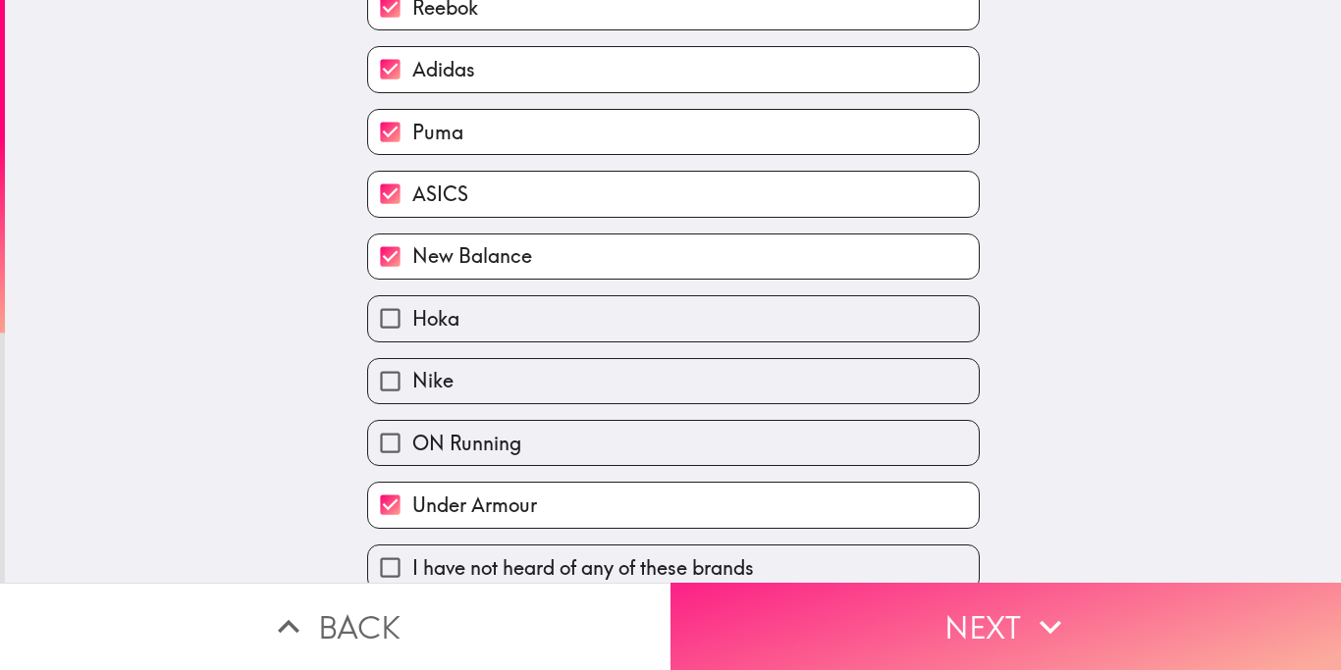
click at [780, 611] on button "Next" at bounding box center [1005, 626] width 670 height 87
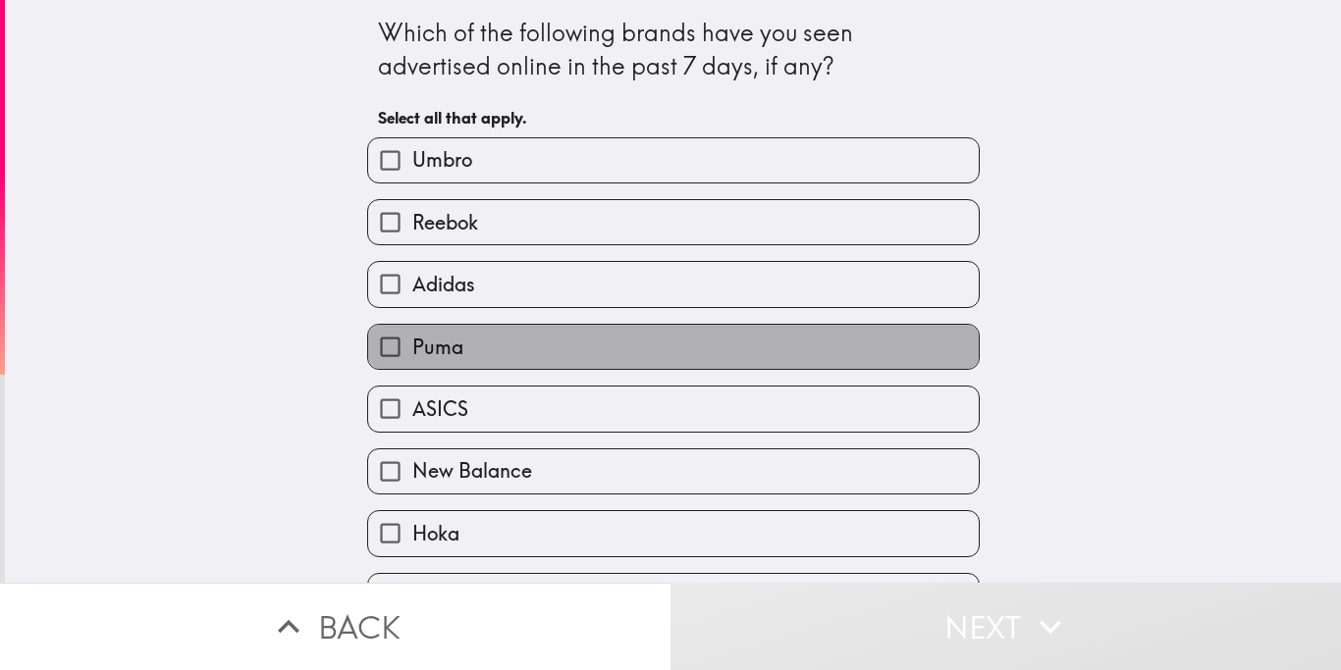
drag, startPoint x: 475, startPoint y: 347, endPoint x: 498, endPoint y: 320, distance: 35.6
click at [475, 346] on label "Puma" at bounding box center [673, 347] width 610 height 44
click at [412, 346] on input "Puma" at bounding box center [390, 347] width 44 height 44
checkbox input "true"
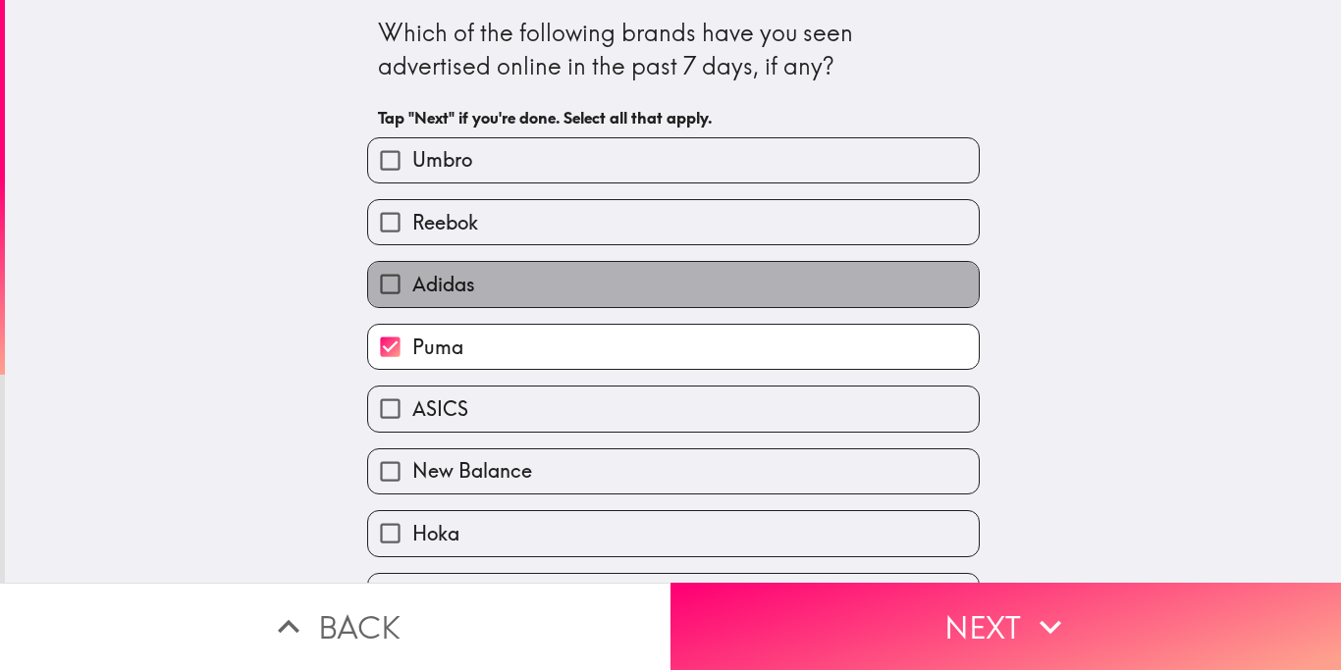
click at [518, 296] on label "Adidas" at bounding box center [673, 284] width 610 height 44
click at [412, 296] on input "Adidas" at bounding box center [390, 284] width 44 height 44
checkbox input "true"
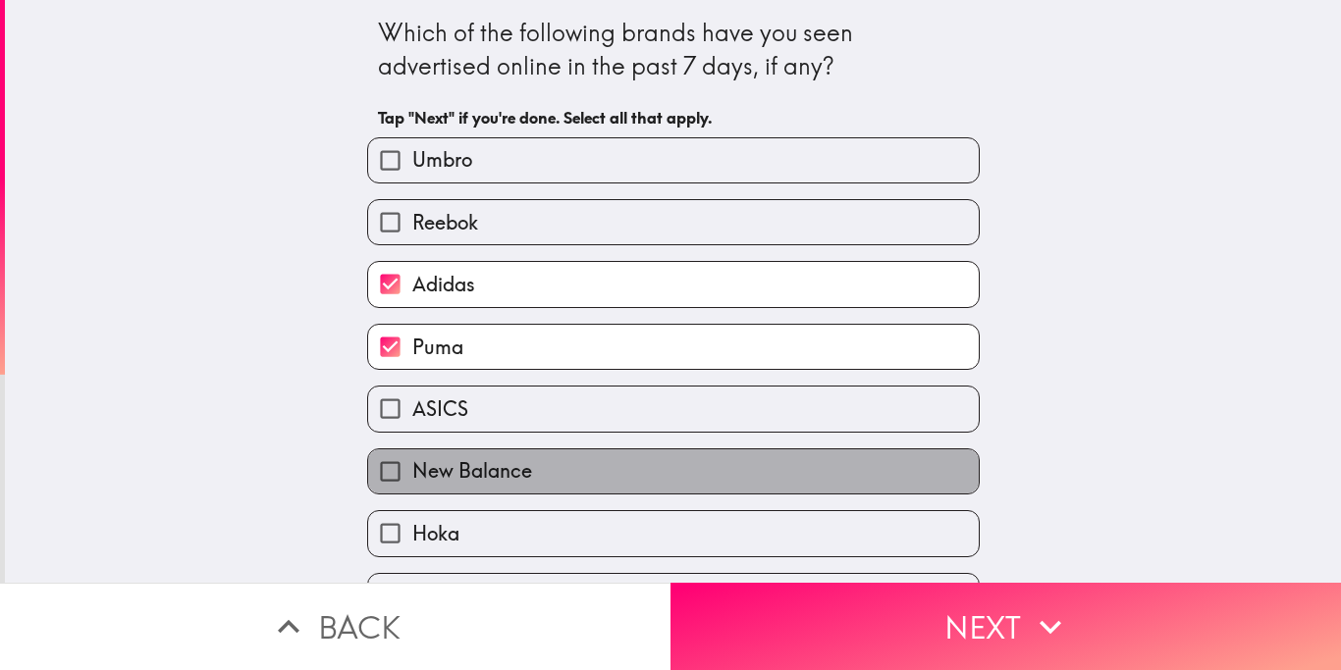
click at [509, 467] on span "New Balance" at bounding box center [472, 470] width 120 height 27
click at [412, 467] on input "New Balance" at bounding box center [390, 472] width 44 height 44
checkbox input "true"
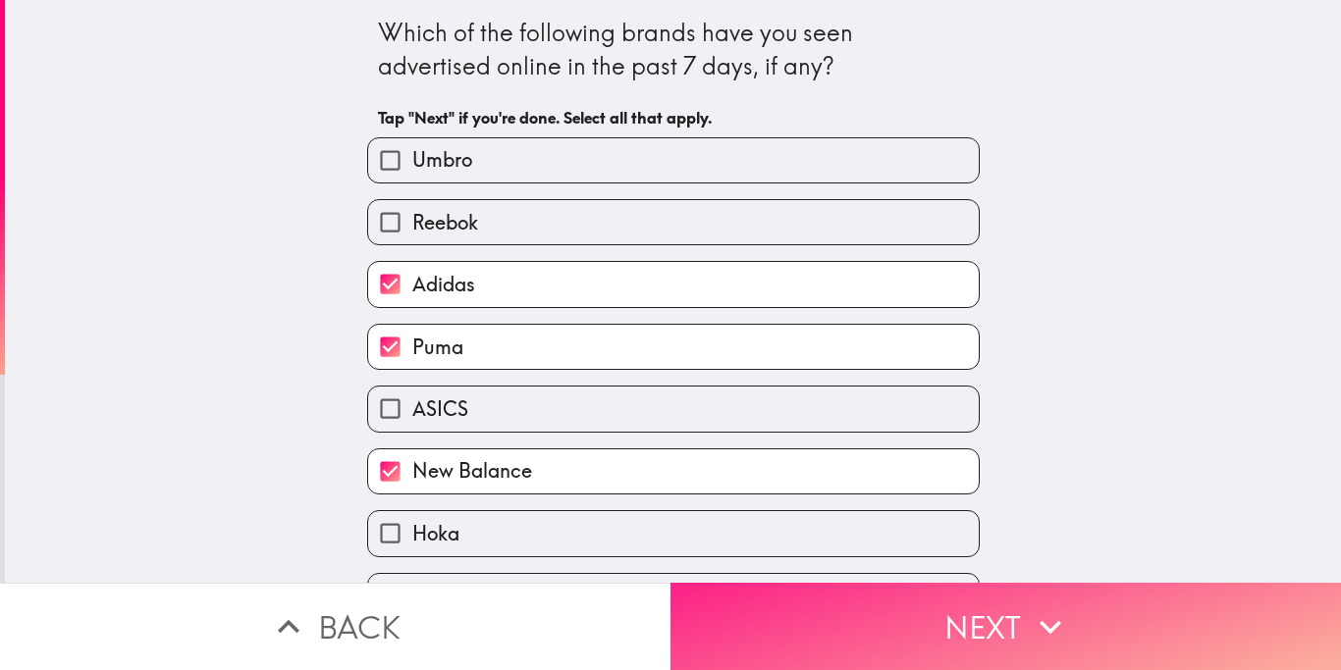
click at [744, 617] on button "Next" at bounding box center [1005, 626] width 670 height 87
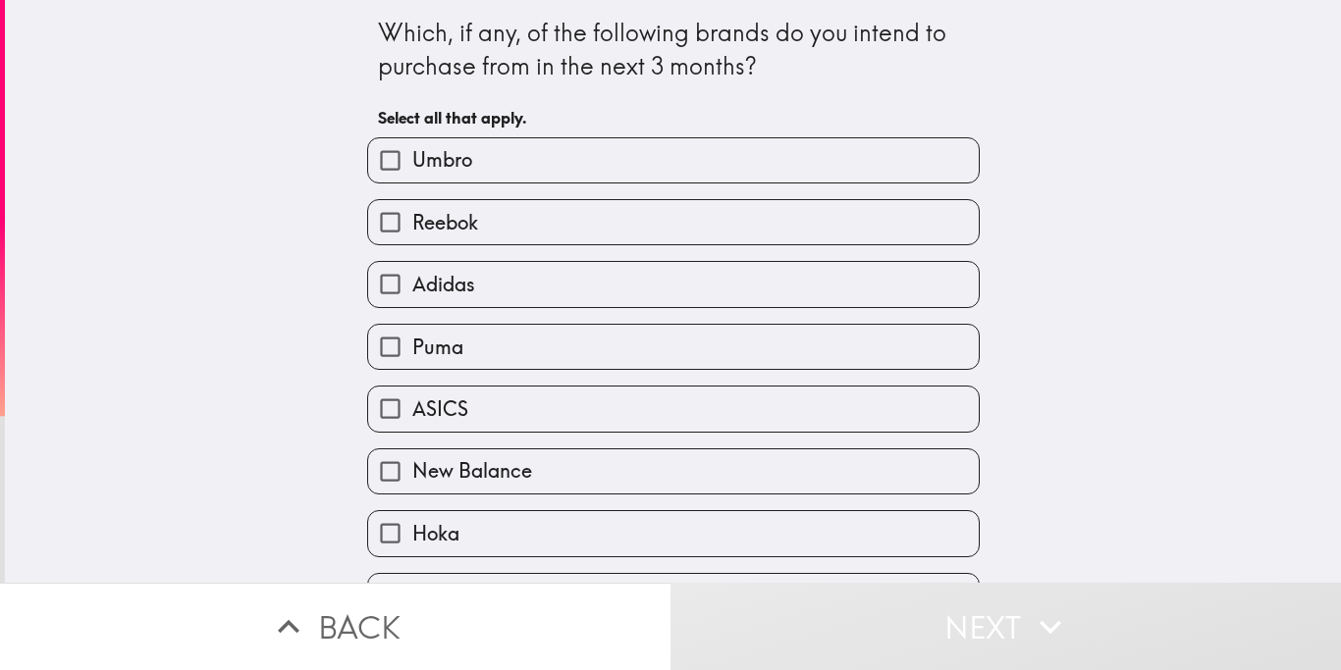
click at [546, 156] on label "Umbro" at bounding box center [673, 160] width 610 height 44
click at [412, 156] on input "Umbro" at bounding box center [390, 160] width 44 height 44
checkbox input "true"
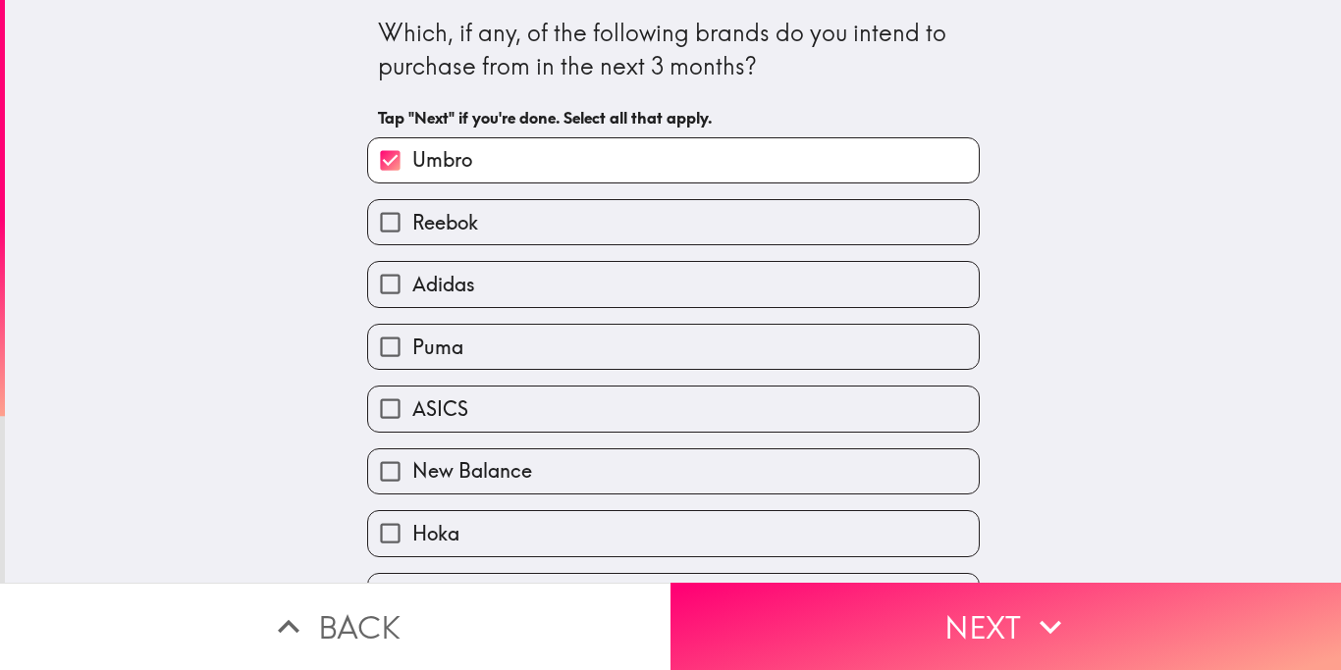
click at [477, 273] on label "Adidas" at bounding box center [673, 284] width 610 height 44
click at [412, 273] on input "Adidas" at bounding box center [390, 284] width 44 height 44
checkbox input "true"
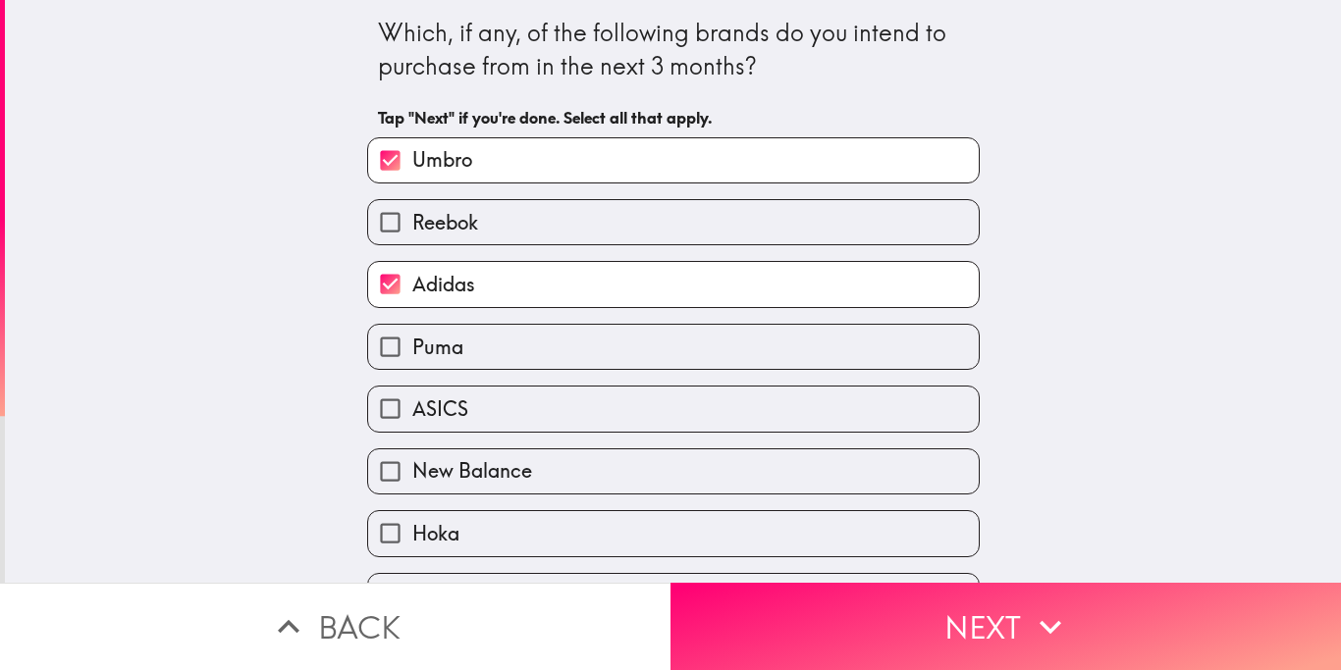
click at [463, 349] on label "Puma" at bounding box center [673, 347] width 610 height 44
click at [412, 349] on input "Puma" at bounding box center [390, 347] width 44 height 44
checkbox input "true"
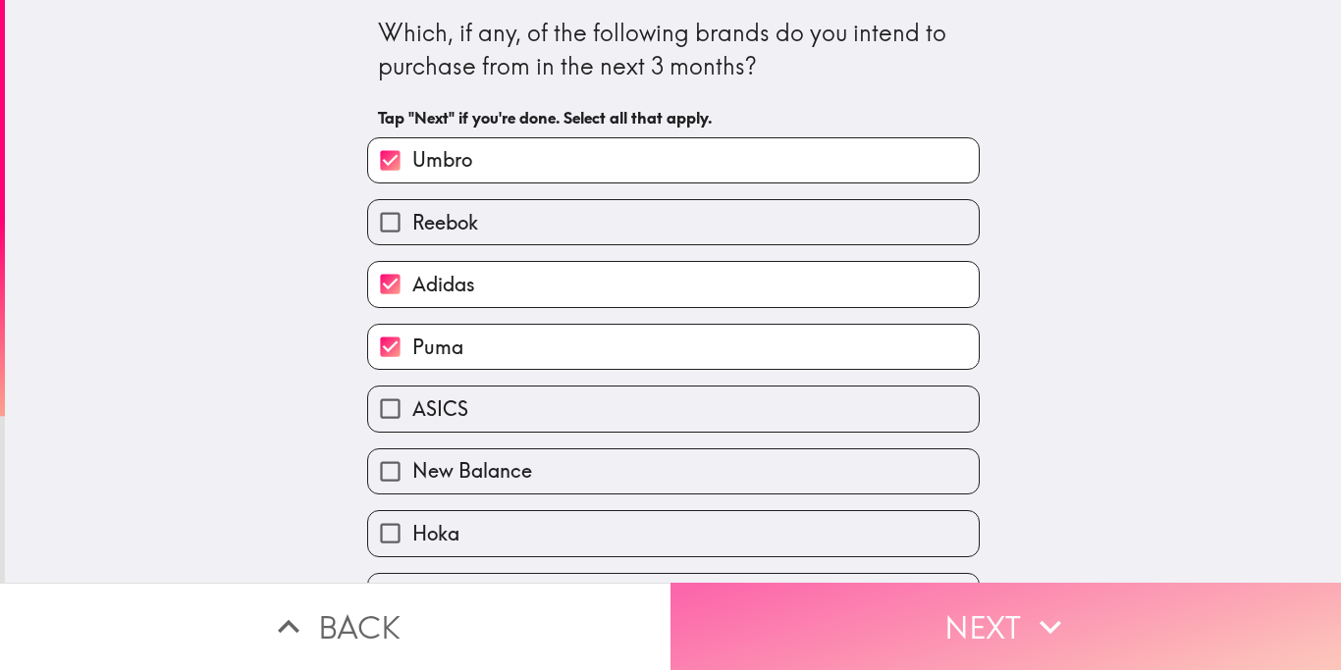
click at [816, 652] on button "Next" at bounding box center [1005, 626] width 670 height 87
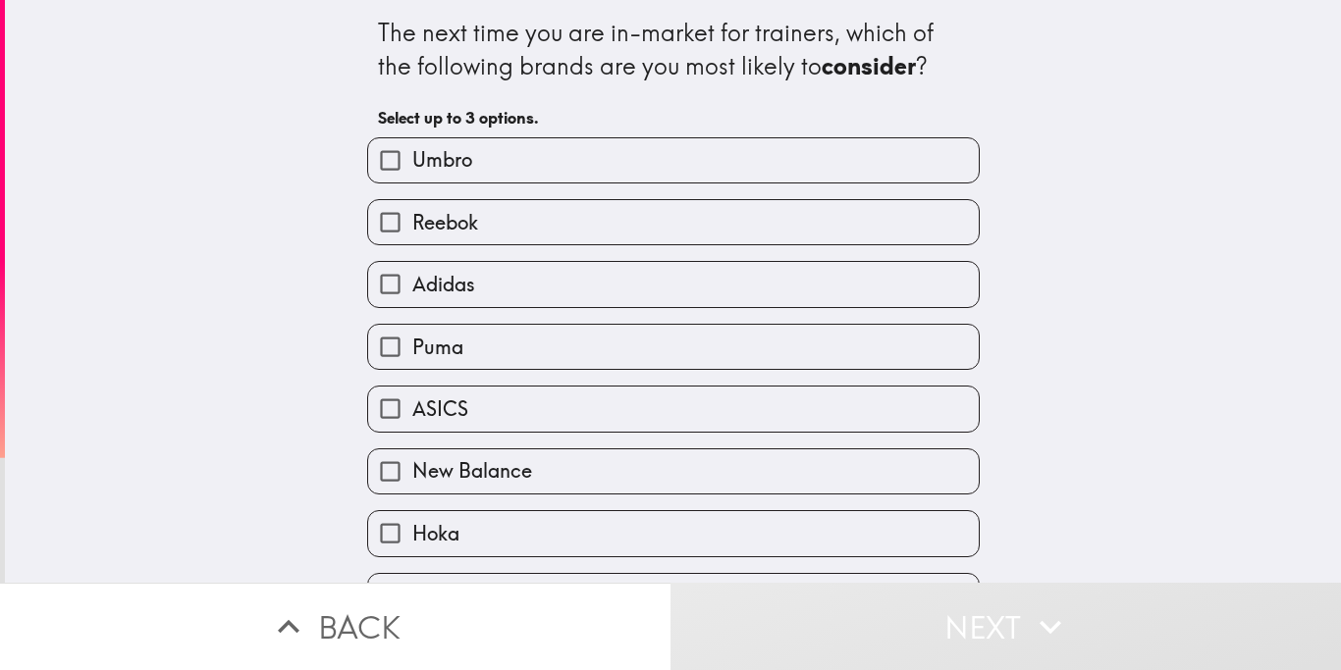
click at [510, 289] on label "Adidas" at bounding box center [673, 284] width 610 height 44
click at [412, 289] on input "Adidas" at bounding box center [390, 284] width 44 height 44
checkbox input "true"
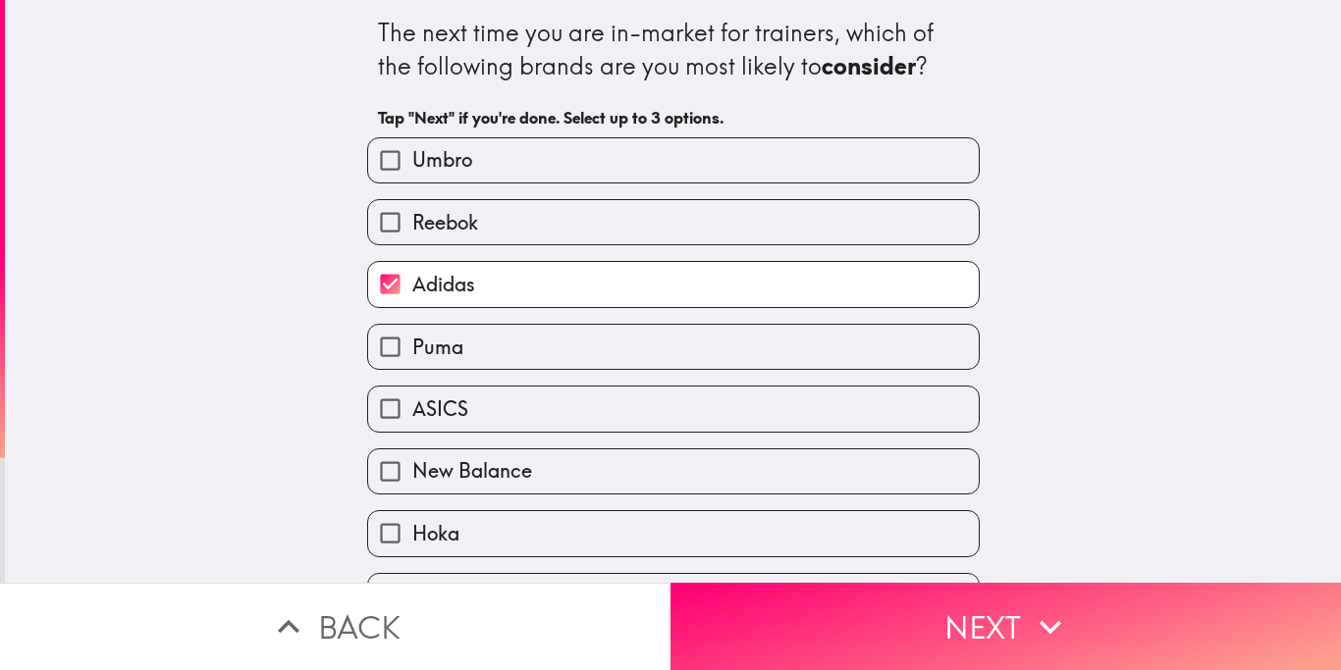
click at [496, 348] on label "Puma" at bounding box center [673, 347] width 610 height 44
click at [412, 348] on input "Puma" at bounding box center [390, 347] width 44 height 44
checkbox input "true"
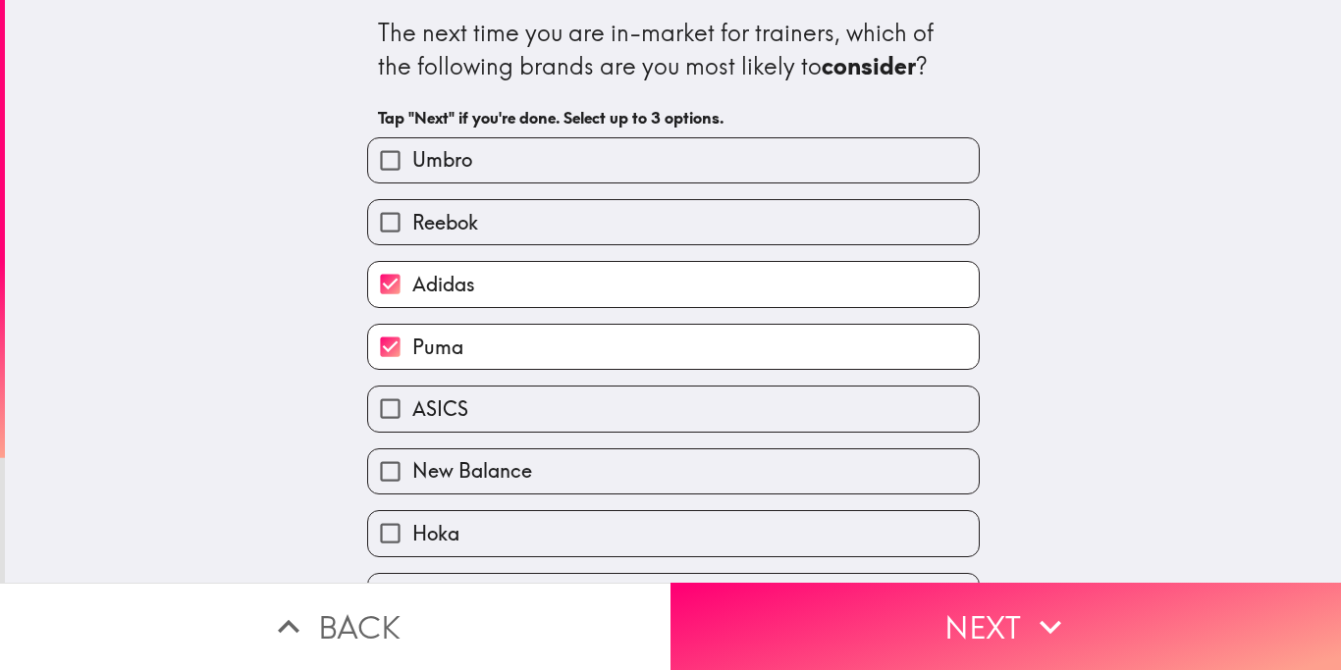
click at [498, 476] on span "New Balance" at bounding box center [472, 470] width 120 height 27
click at [412, 476] on input "New Balance" at bounding box center [390, 472] width 44 height 44
checkbox input "true"
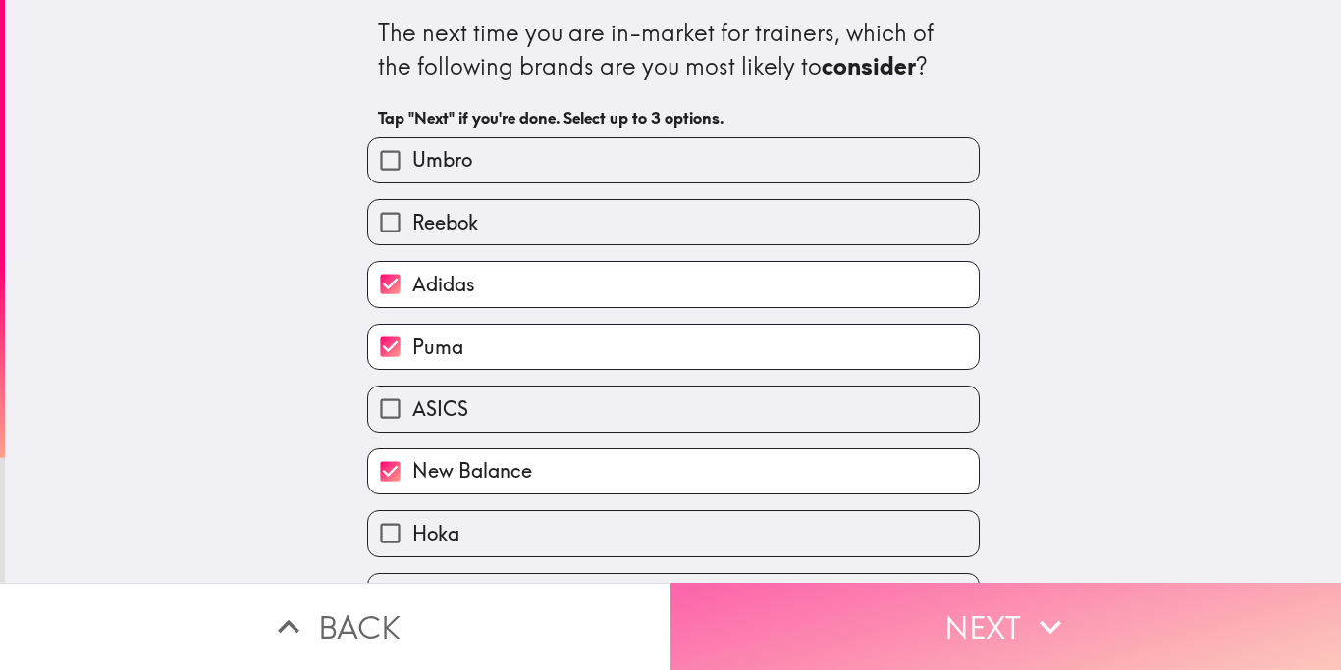
click at [788, 621] on button "Next" at bounding box center [1005, 626] width 670 height 87
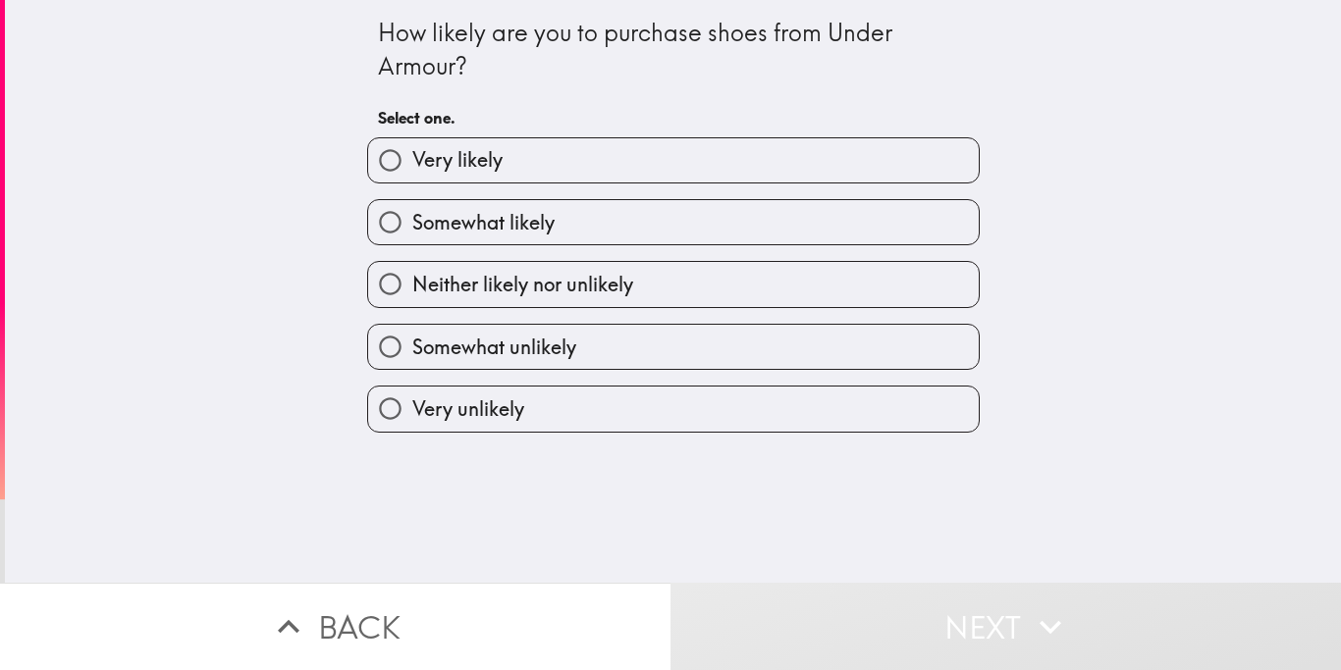
click at [549, 168] on label "Very likely" at bounding box center [673, 160] width 610 height 44
click at [412, 168] on input "Very likely" at bounding box center [390, 160] width 44 height 44
radio input "true"
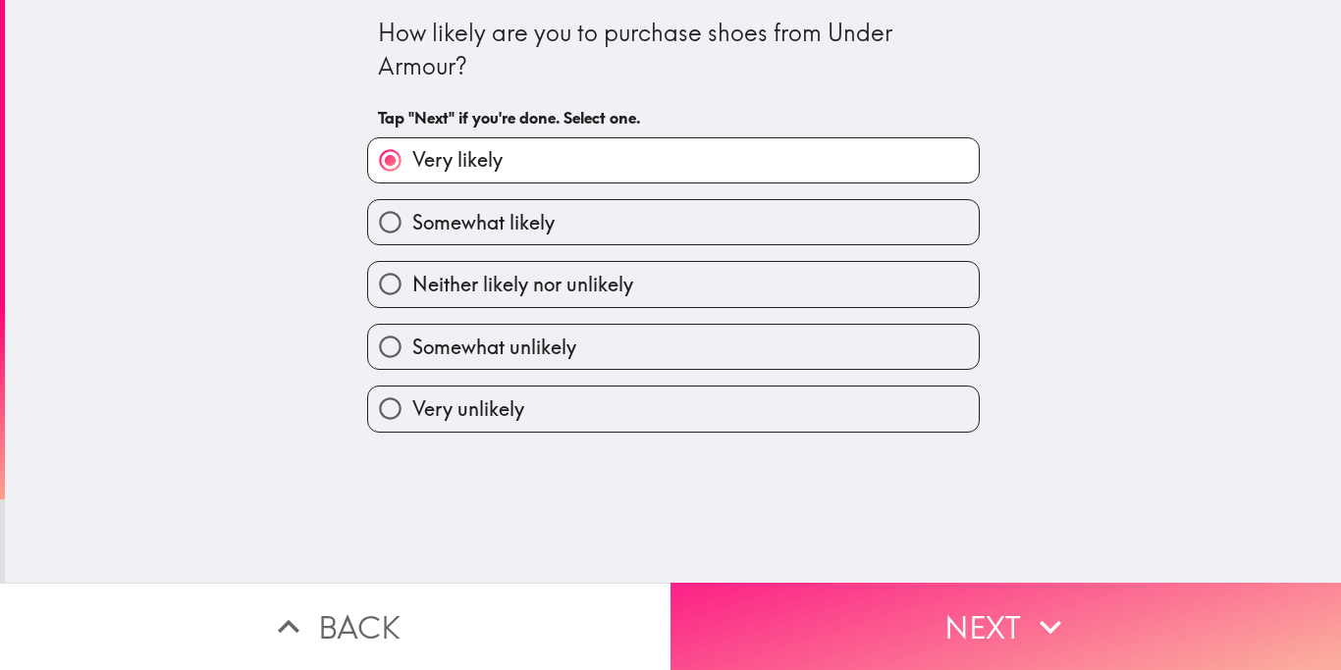
click at [823, 610] on button "Next" at bounding box center [1005, 626] width 670 height 87
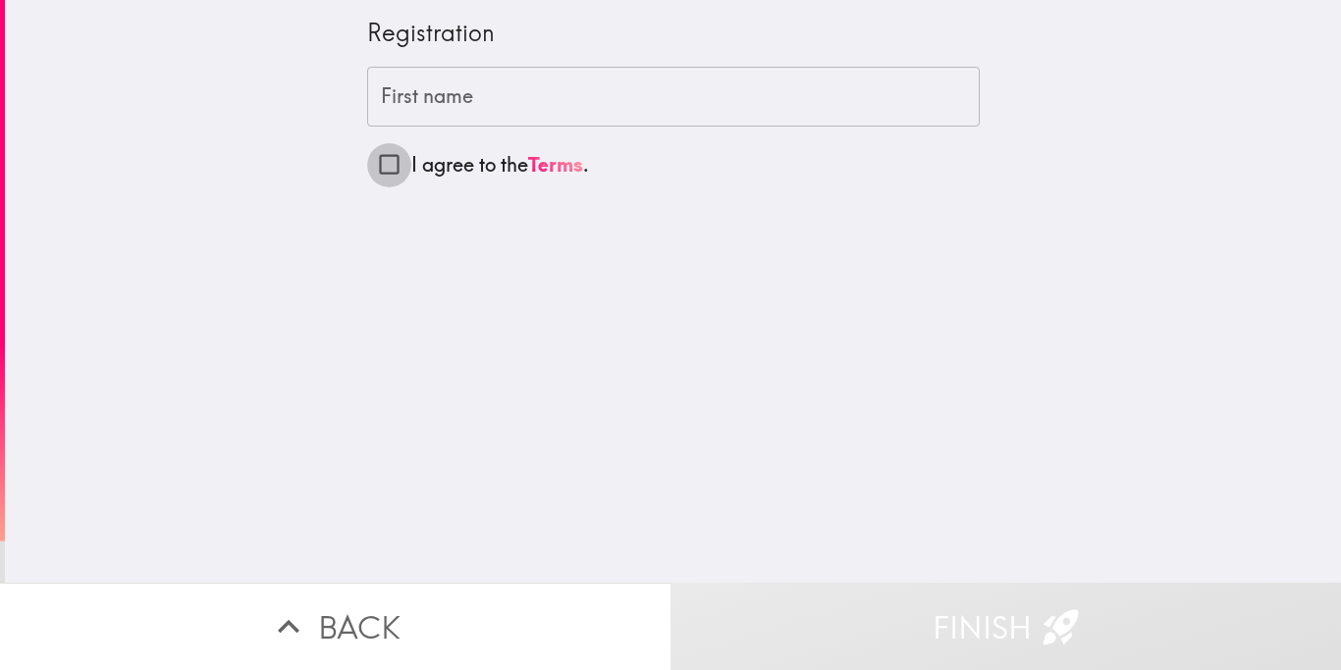
click at [386, 159] on input "I agree to the Terms ." at bounding box center [389, 164] width 44 height 44
checkbox input "true"
click at [504, 90] on input "First name" at bounding box center [673, 97] width 612 height 61
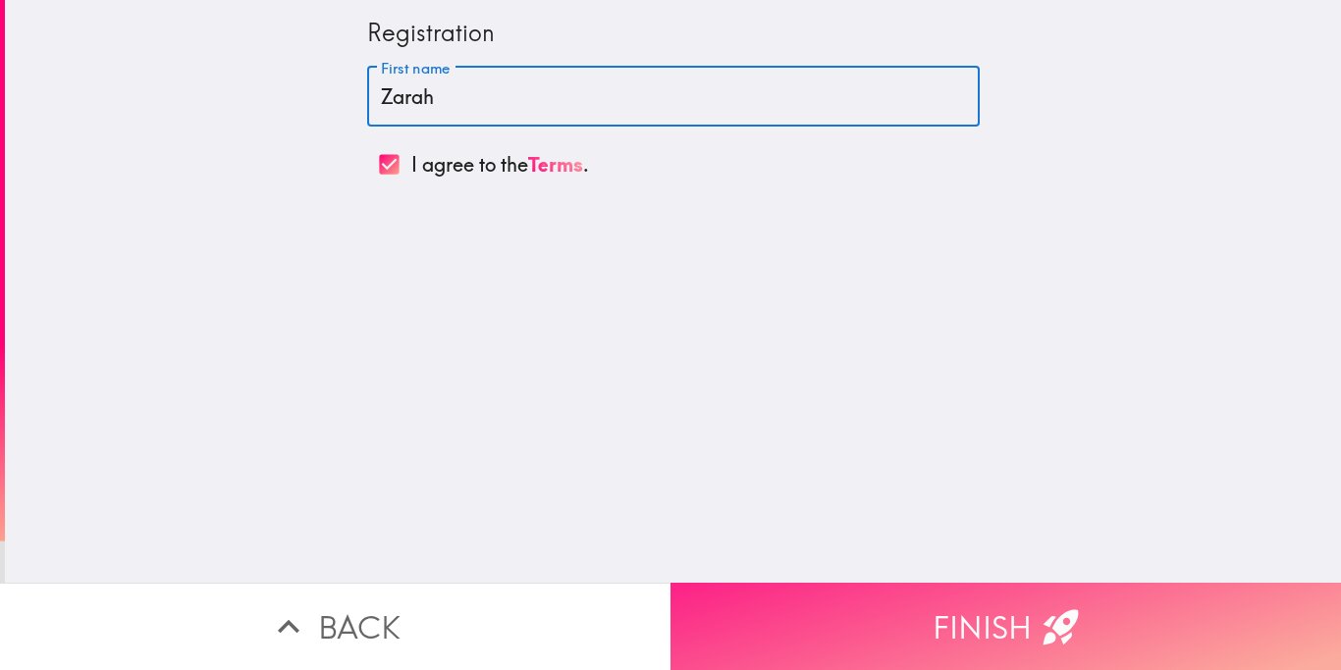
type input "Zarah"
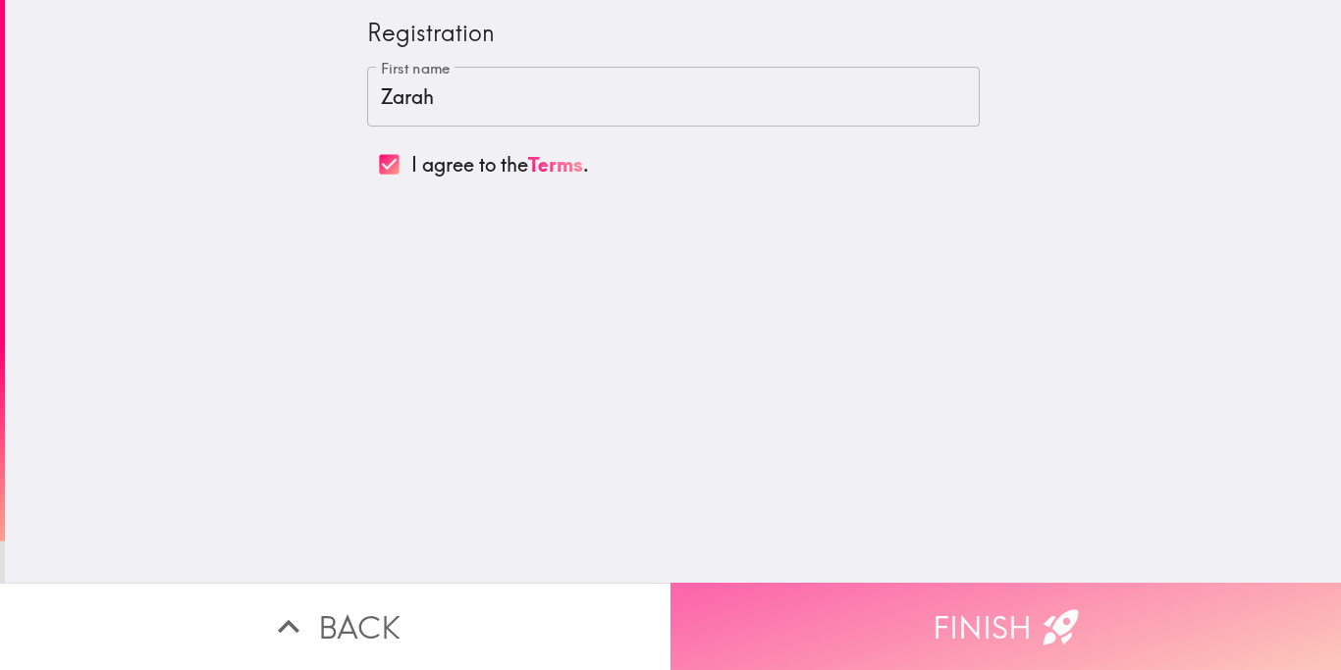
click at [934, 647] on button "Finish" at bounding box center [1005, 626] width 670 height 87
